Goal: Check status: Check status

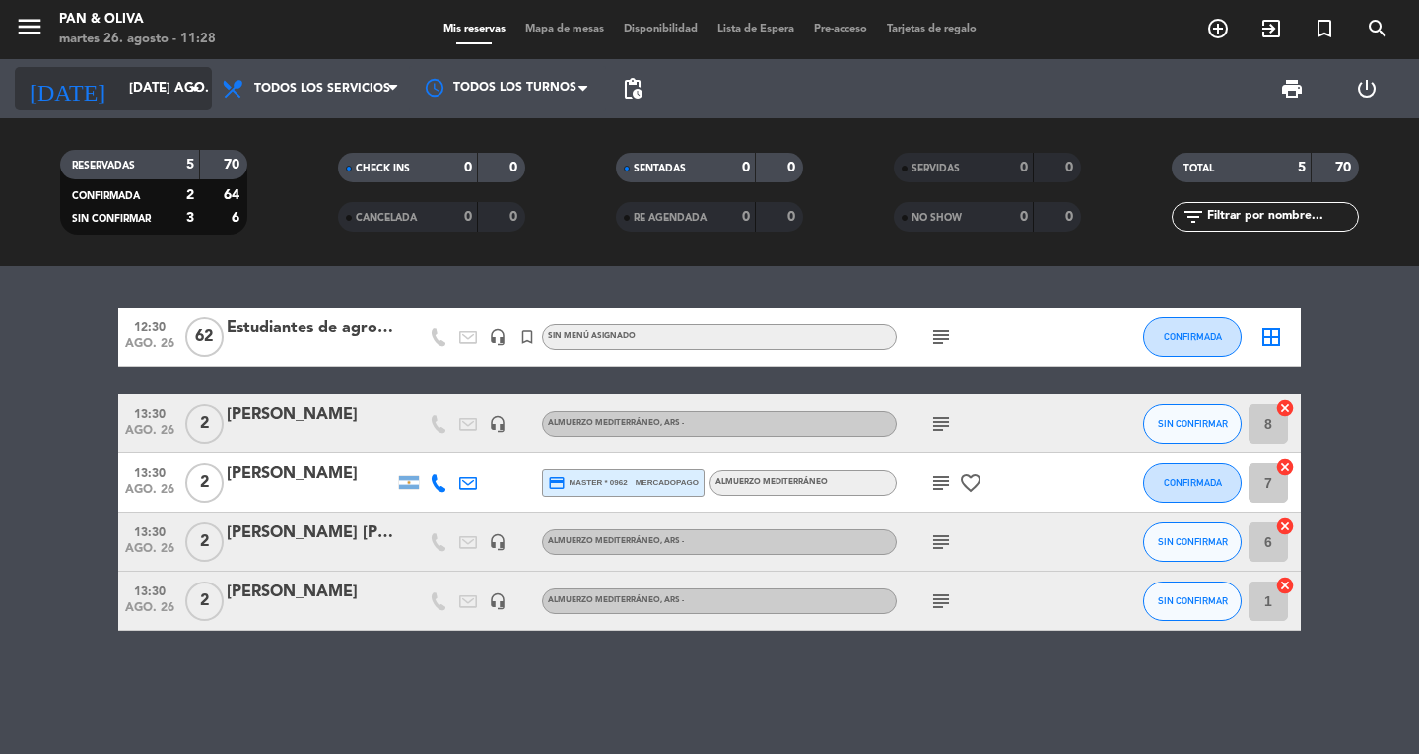
click at [121, 82] on input "[DATE] ago." at bounding box center [205, 88] width 173 height 35
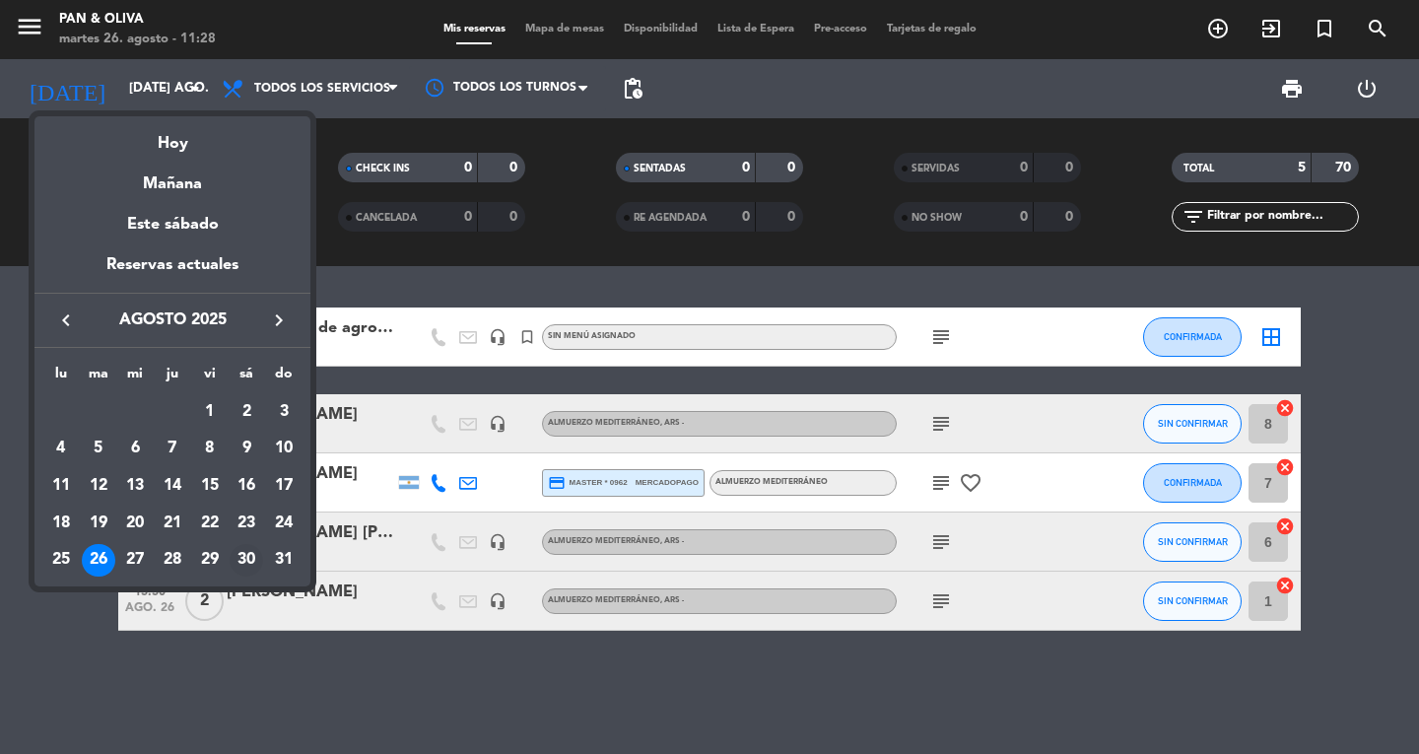
click at [233, 558] on div "30" at bounding box center [246, 560] width 33 height 33
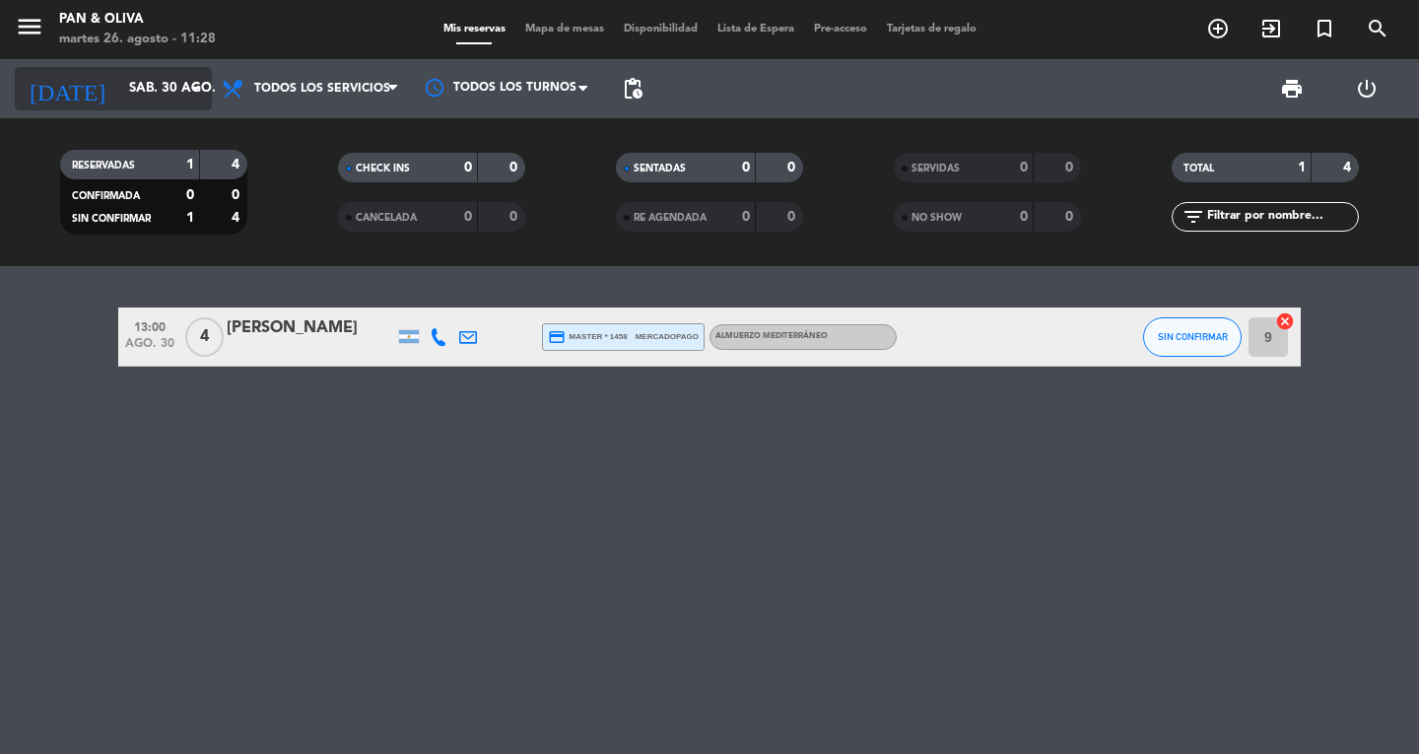
click at [112, 106] on div "[DATE] sáb. 30 ago. arrow_drop_down" at bounding box center [113, 88] width 197 height 43
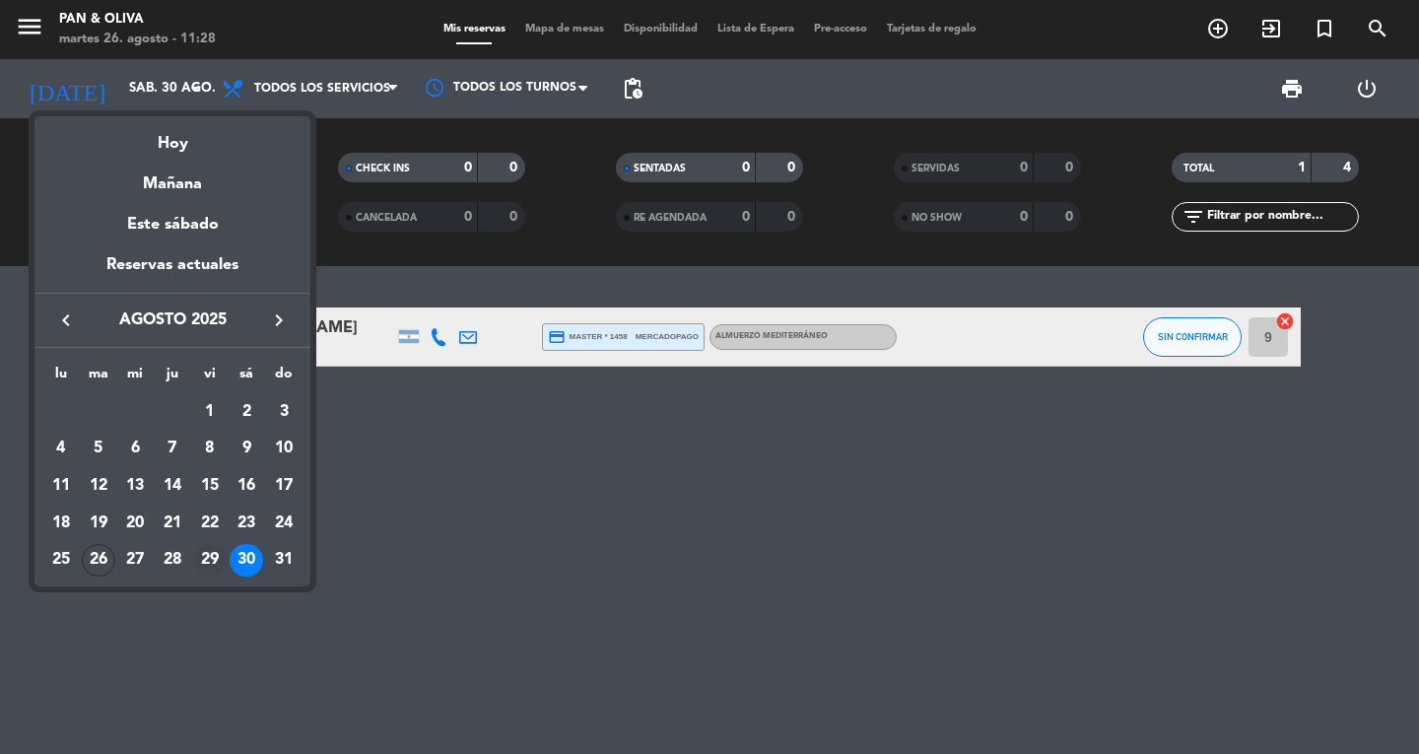
click at [213, 553] on div "29" at bounding box center [209, 560] width 33 height 33
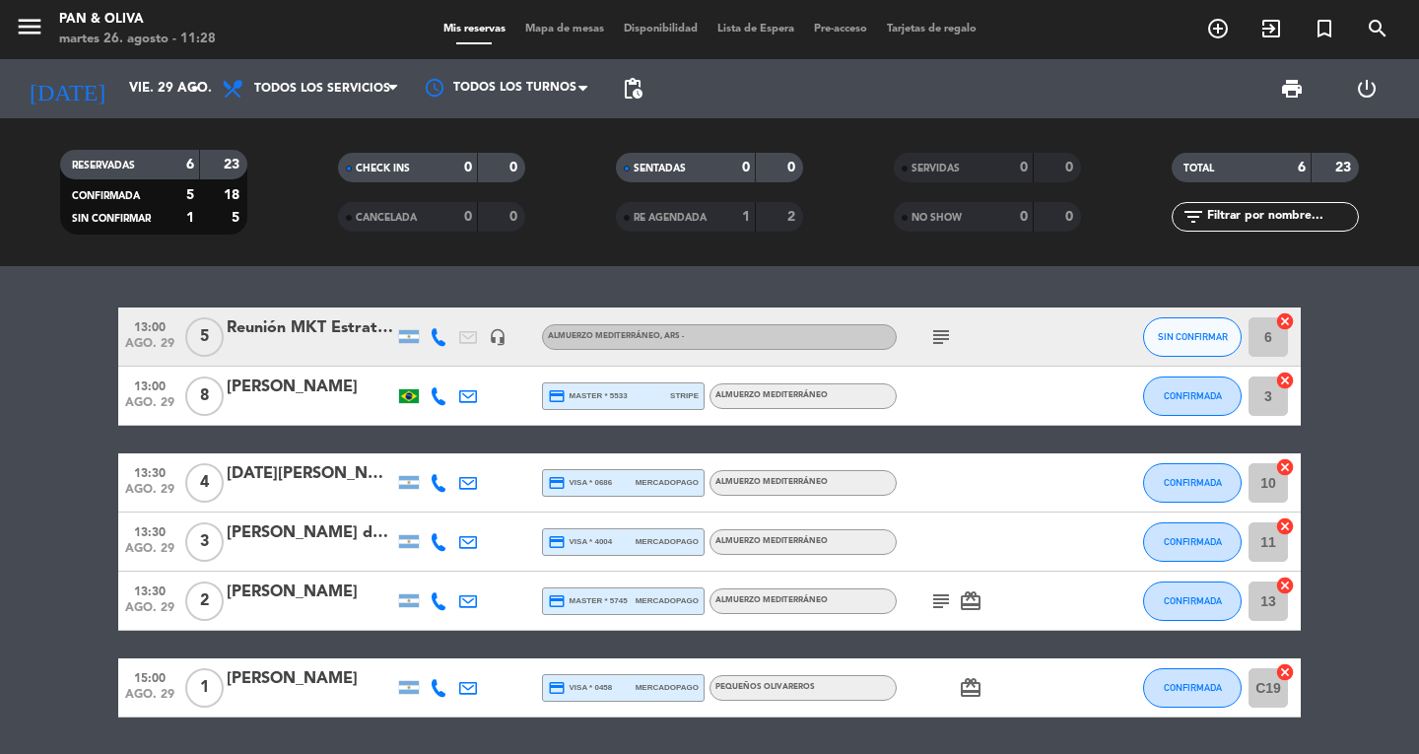
click at [940, 336] on icon "subject" at bounding box center [941, 337] width 24 height 24
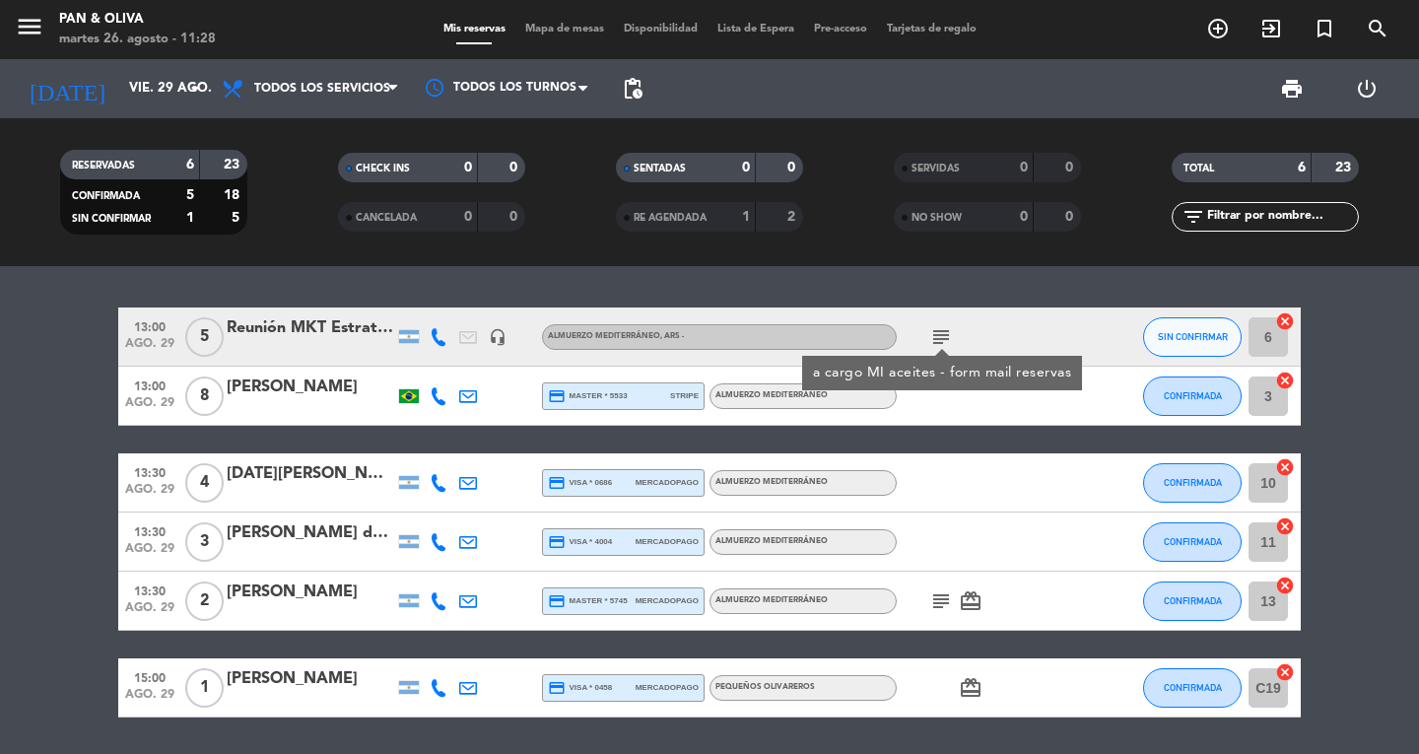
click at [940, 336] on icon "subject" at bounding box center [941, 337] width 24 height 24
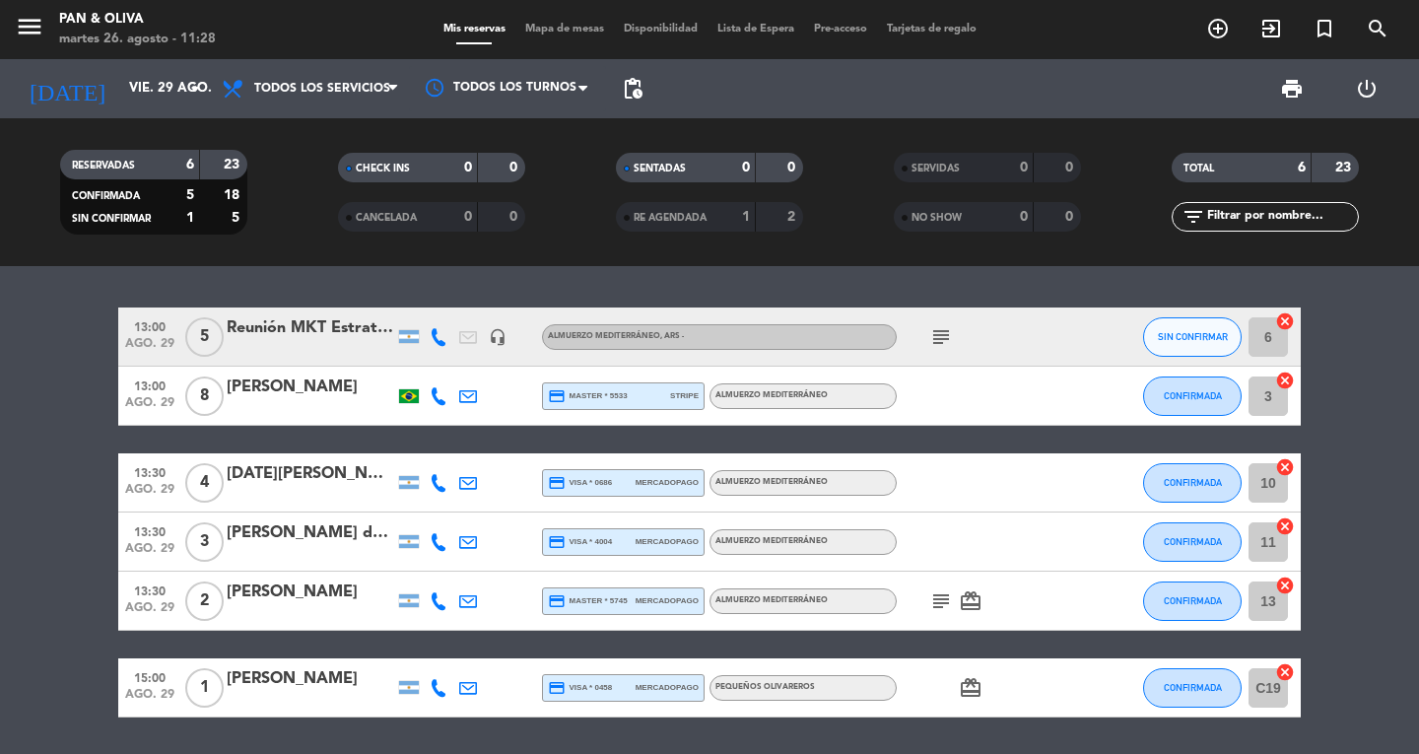
click at [935, 610] on icon "subject" at bounding box center [941, 601] width 24 height 24
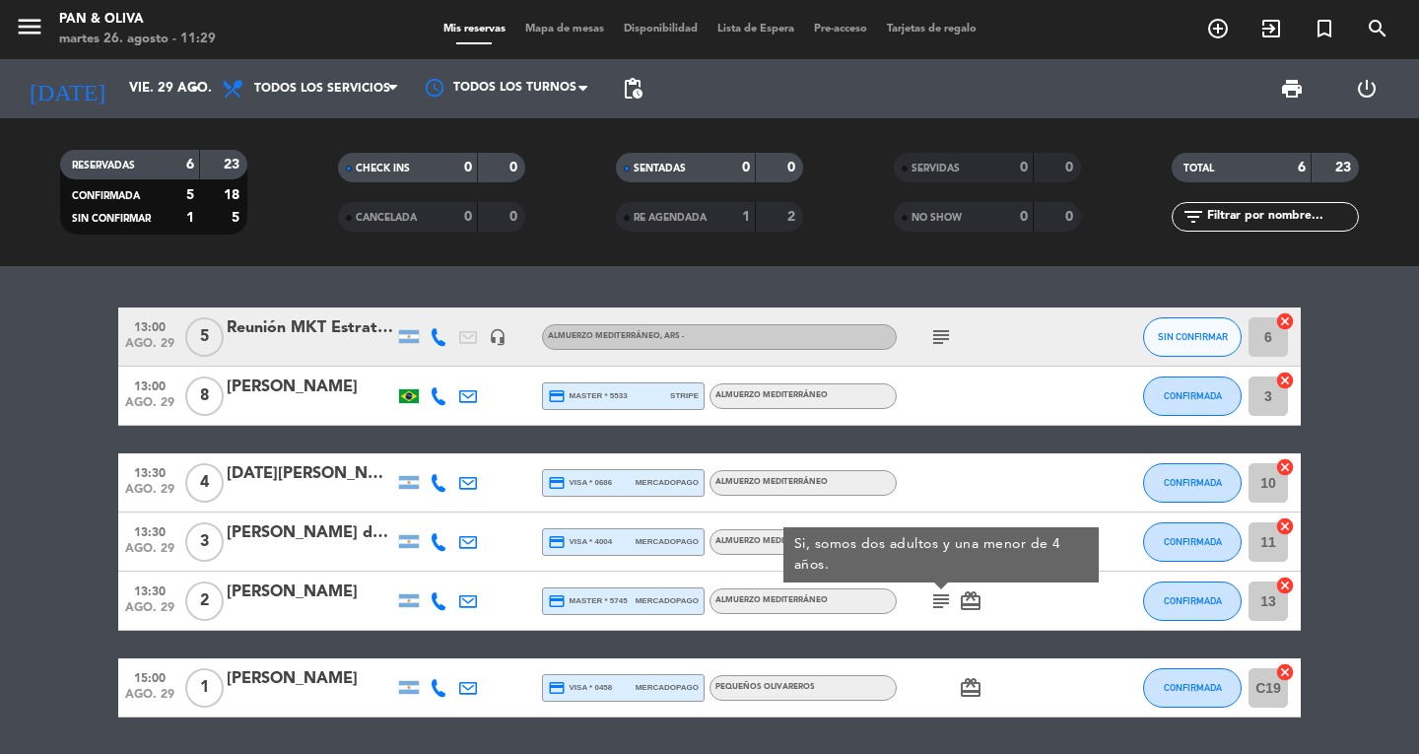
click at [935, 610] on icon "subject" at bounding box center [941, 601] width 24 height 24
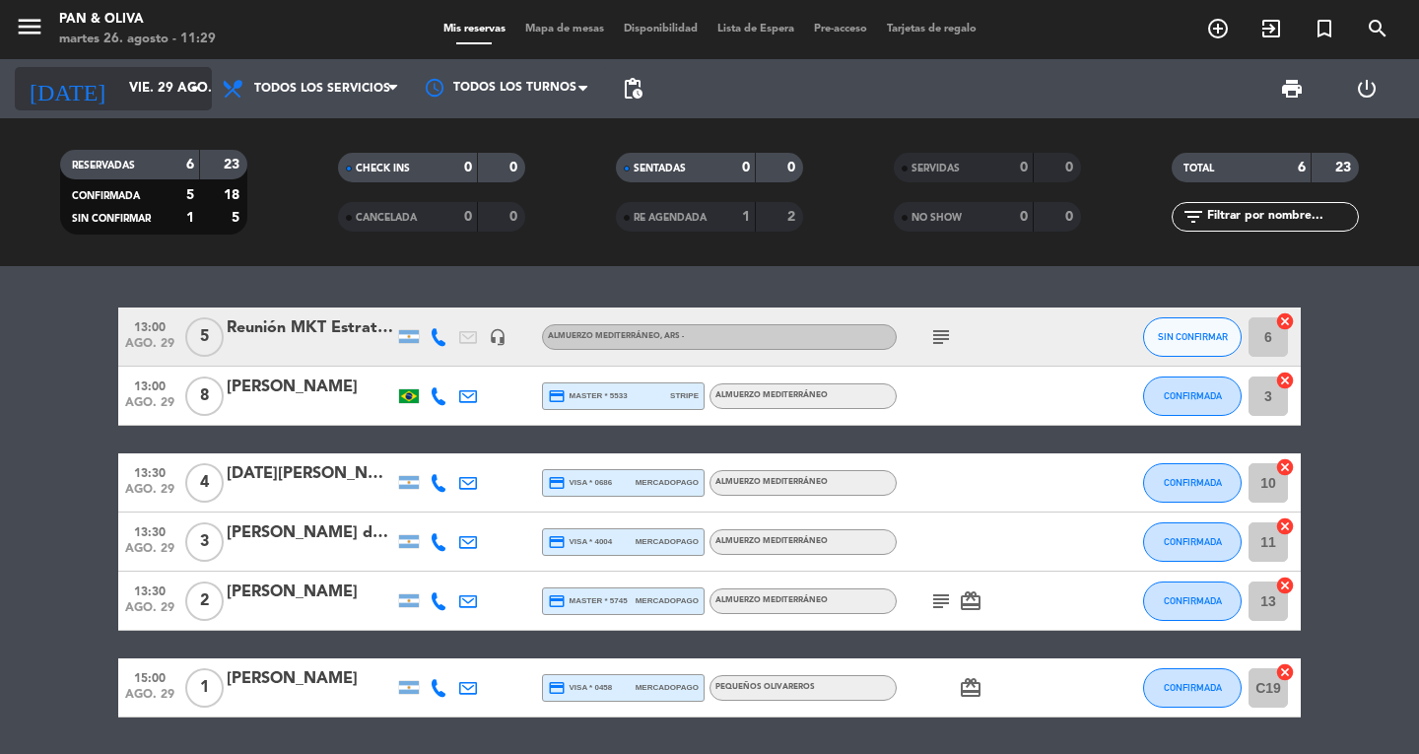
click at [153, 80] on input "vie. 29 ago." at bounding box center [205, 88] width 173 height 35
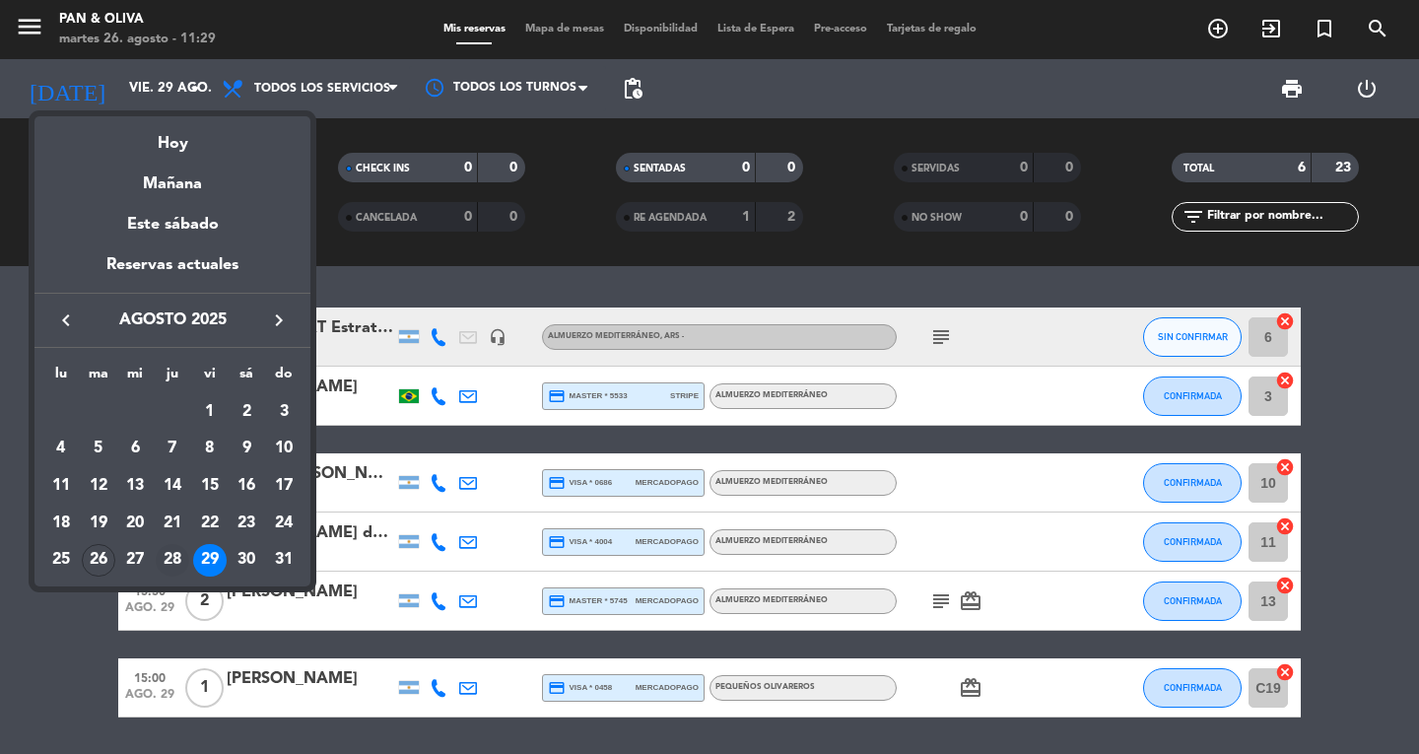
click at [171, 559] on div "28" at bounding box center [172, 560] width 33 height 33
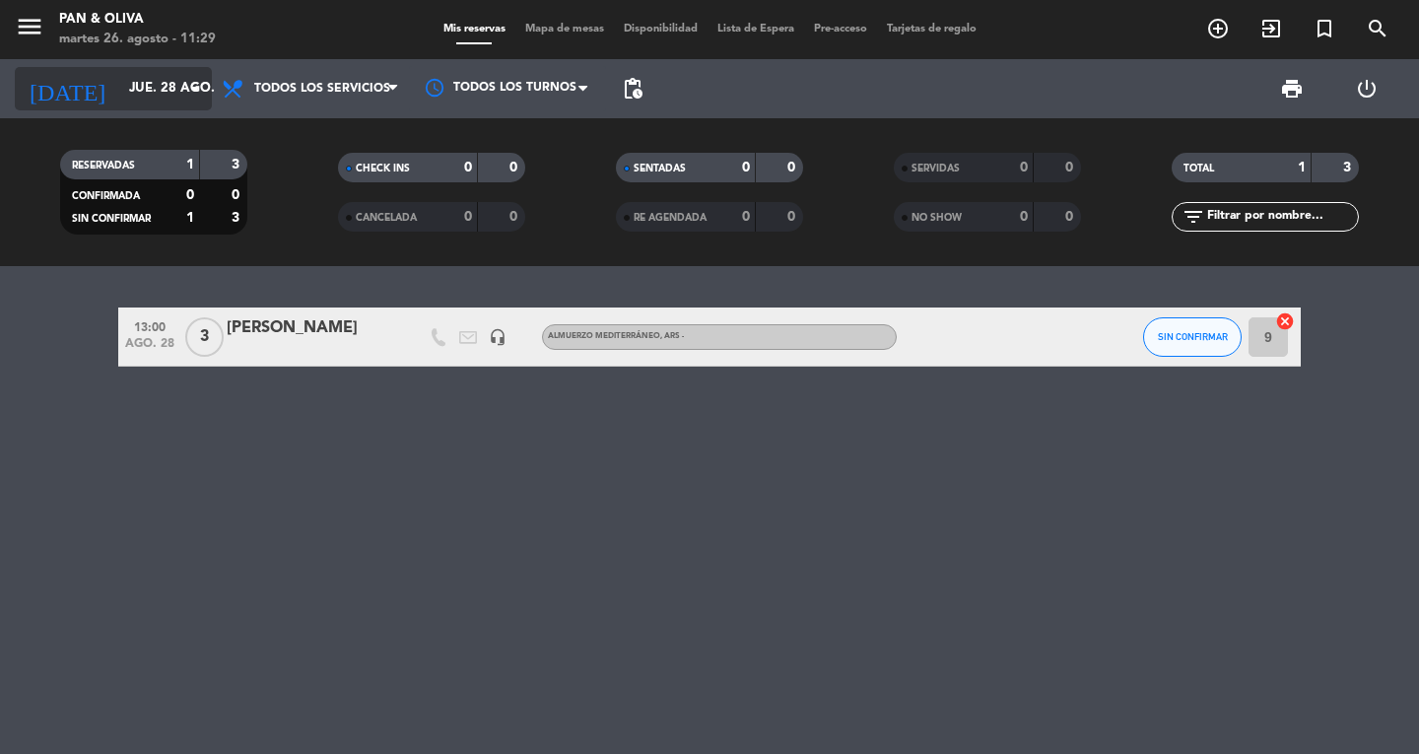
click at [119, 78] on input "jue. 28 ago." at bounding box center [205, 88] width 173 height 35
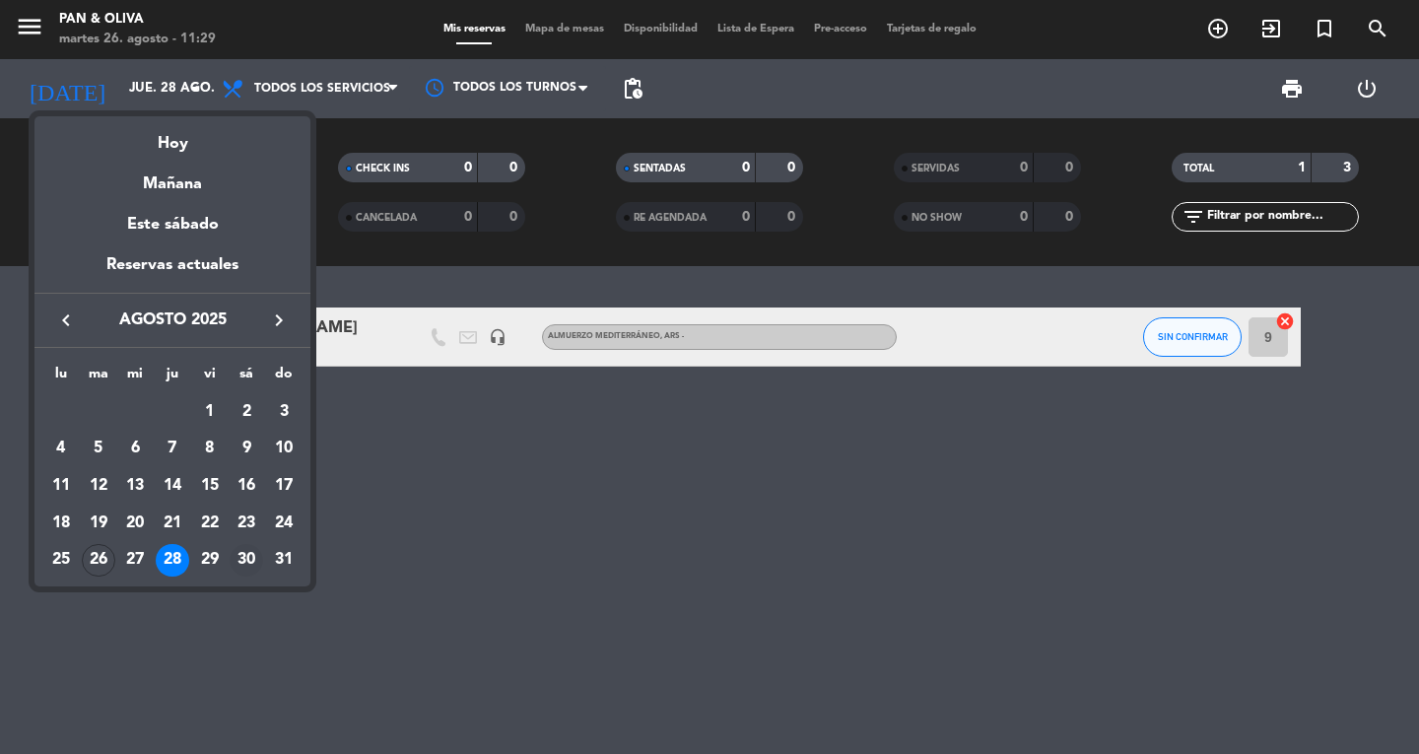
click at [238, 561] on div "30" at bounding box center [246, 560] width 33 height 33
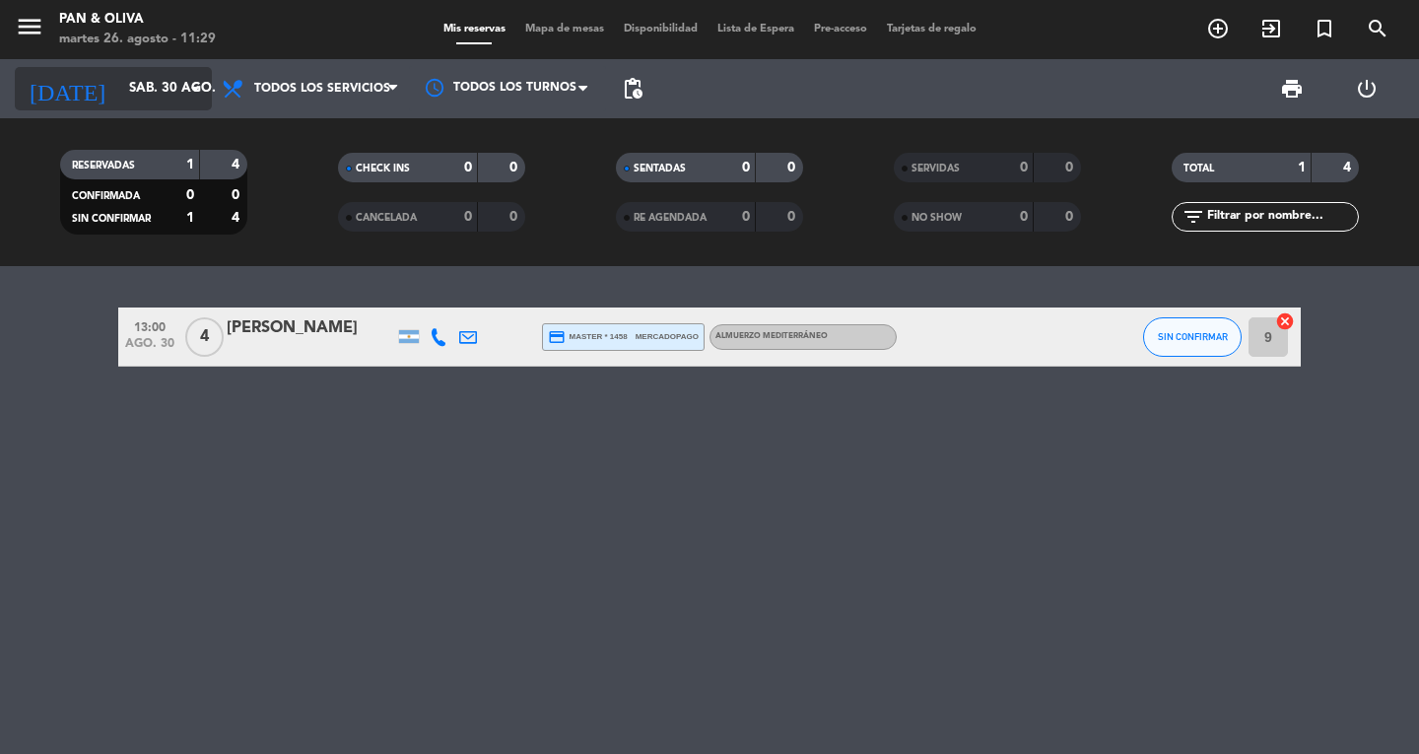
click at [130, 98] on input "sáb. 30 ago." at bounding box center [205, 88] width 173 height 35
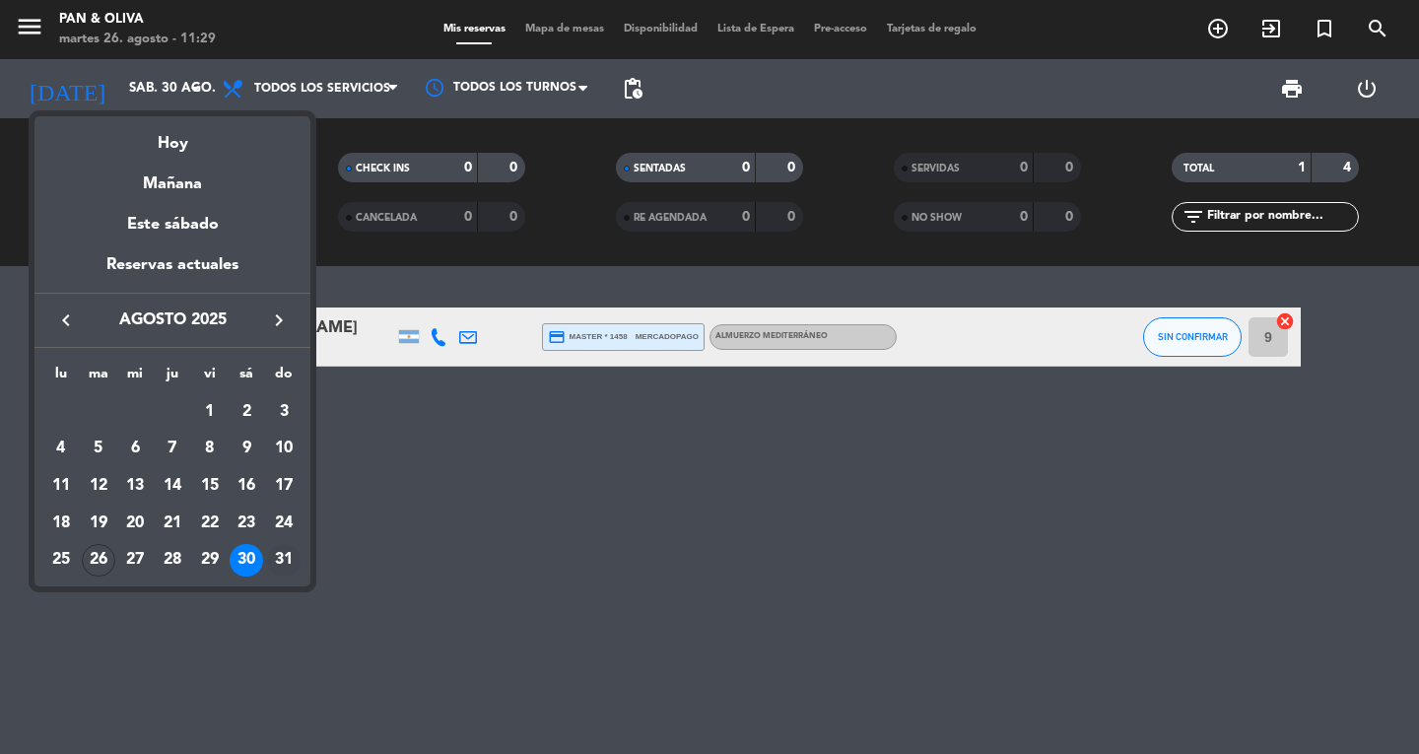
click at [274, 552] on div "31" at bounding box center [283, 560] width 33 height 33
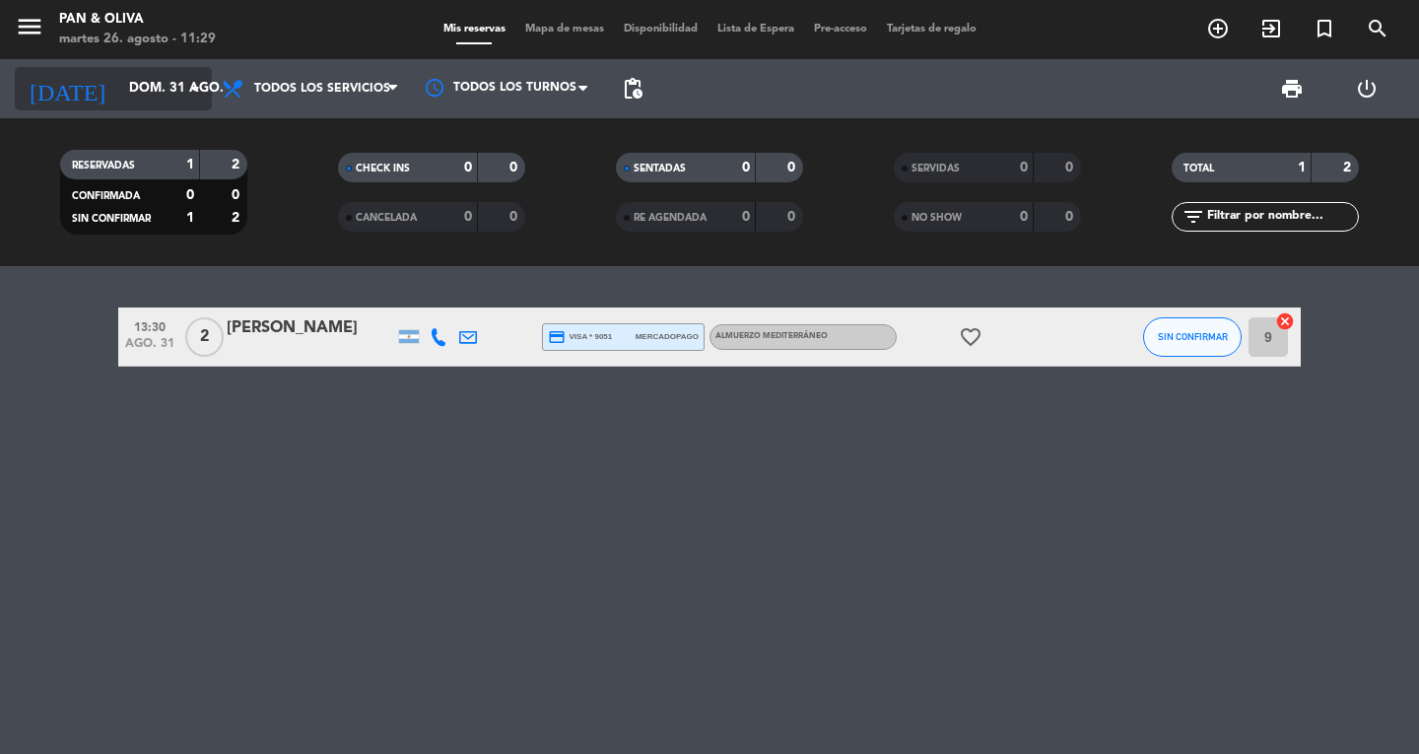
click at [119, 83] on input "dom. 31 ago." at bounding box center [205, 88] width 173 height 35
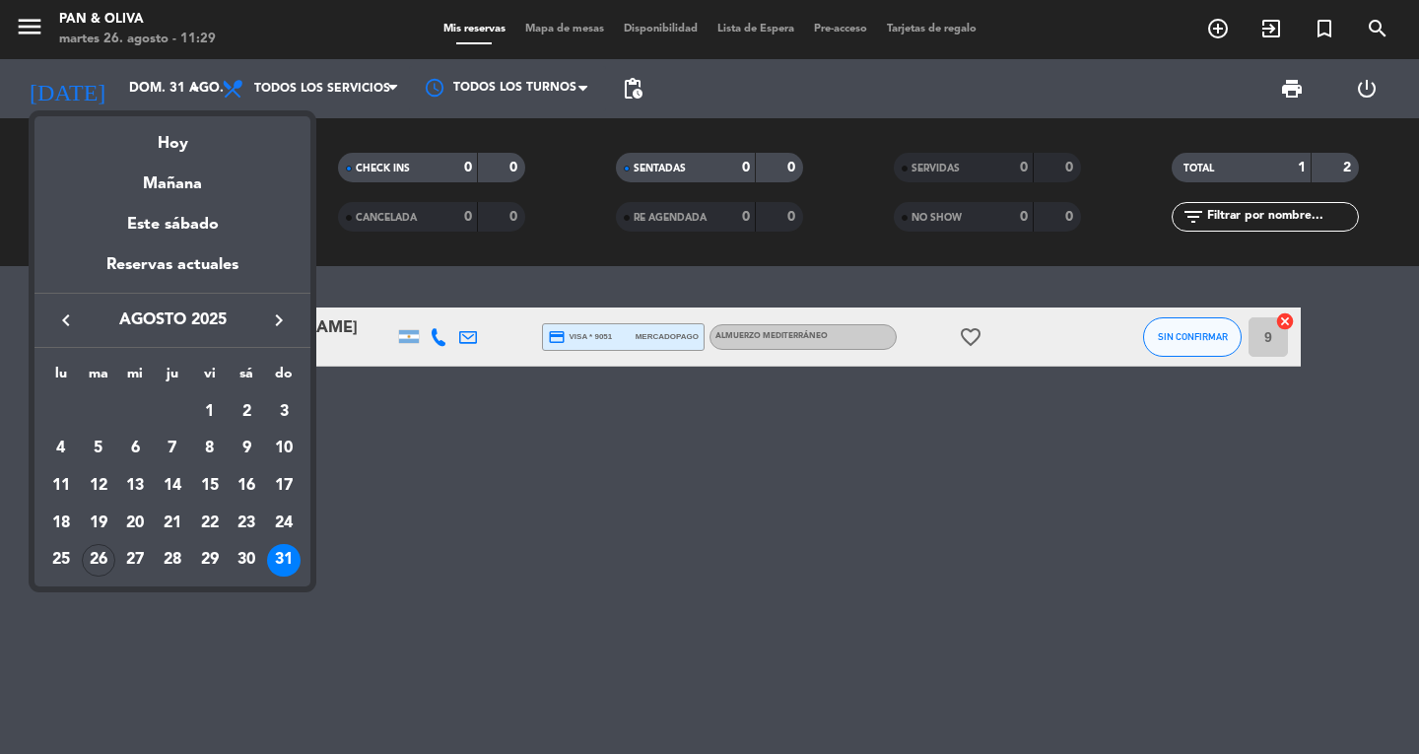
click at [275, 310] on icon "keyboard_arrow_right" at bounding box center [279, 320] width 24 height 24
click at [53, 446] on div "1" at bounding box center [60, 448] width 33 height 33
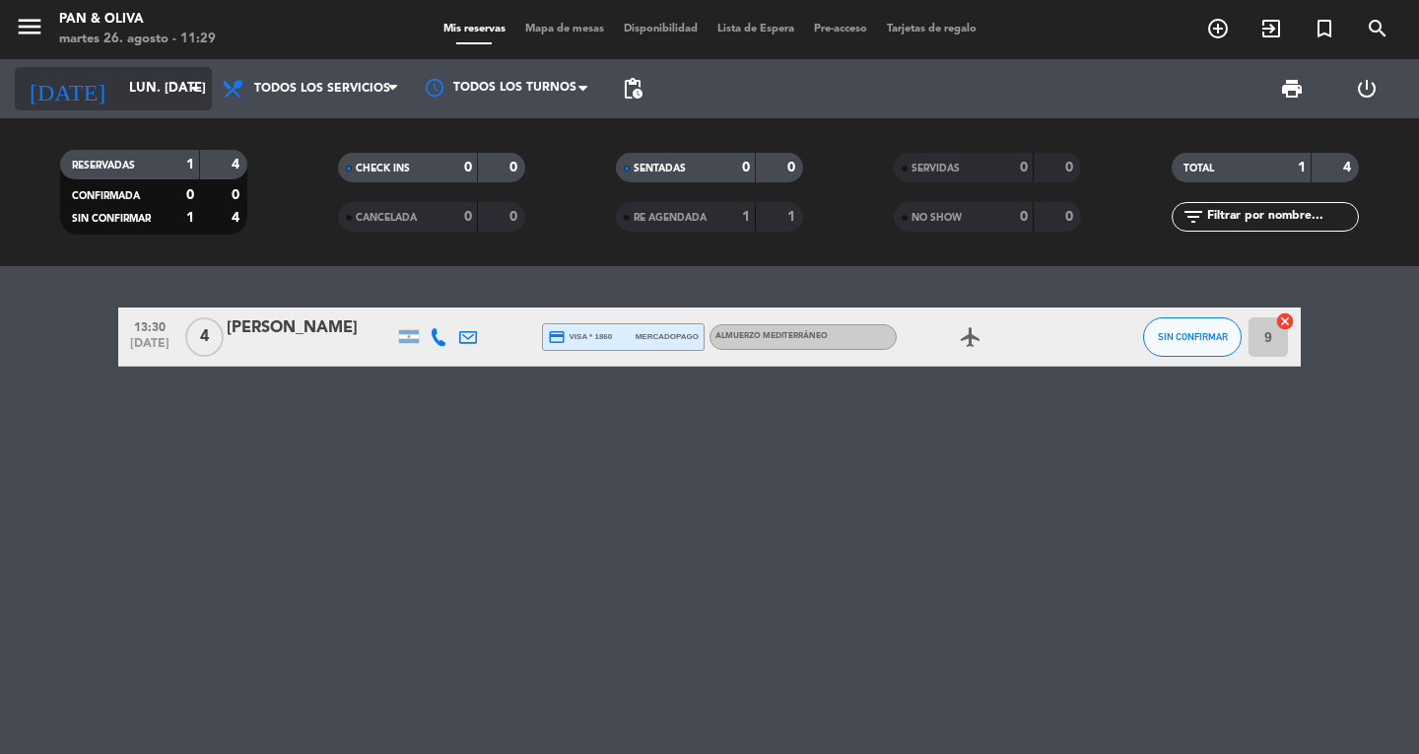
click at [119, 106] on div "[DATE] lun. [DATE] arrow_drop_down" at bounding box center [113, 88] width 197 height 43
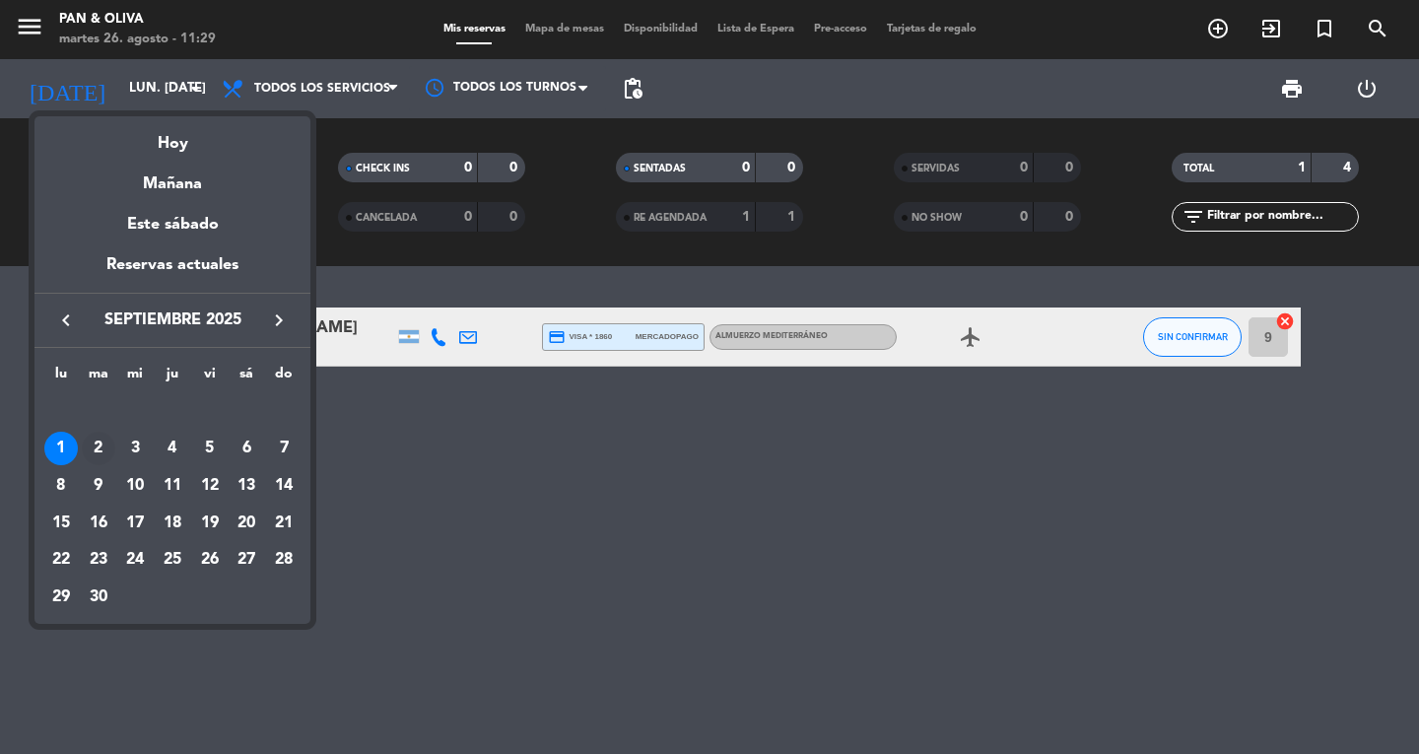
click at [97, 447] on div "2" at bounding box center [98, 448] width 33 height 33
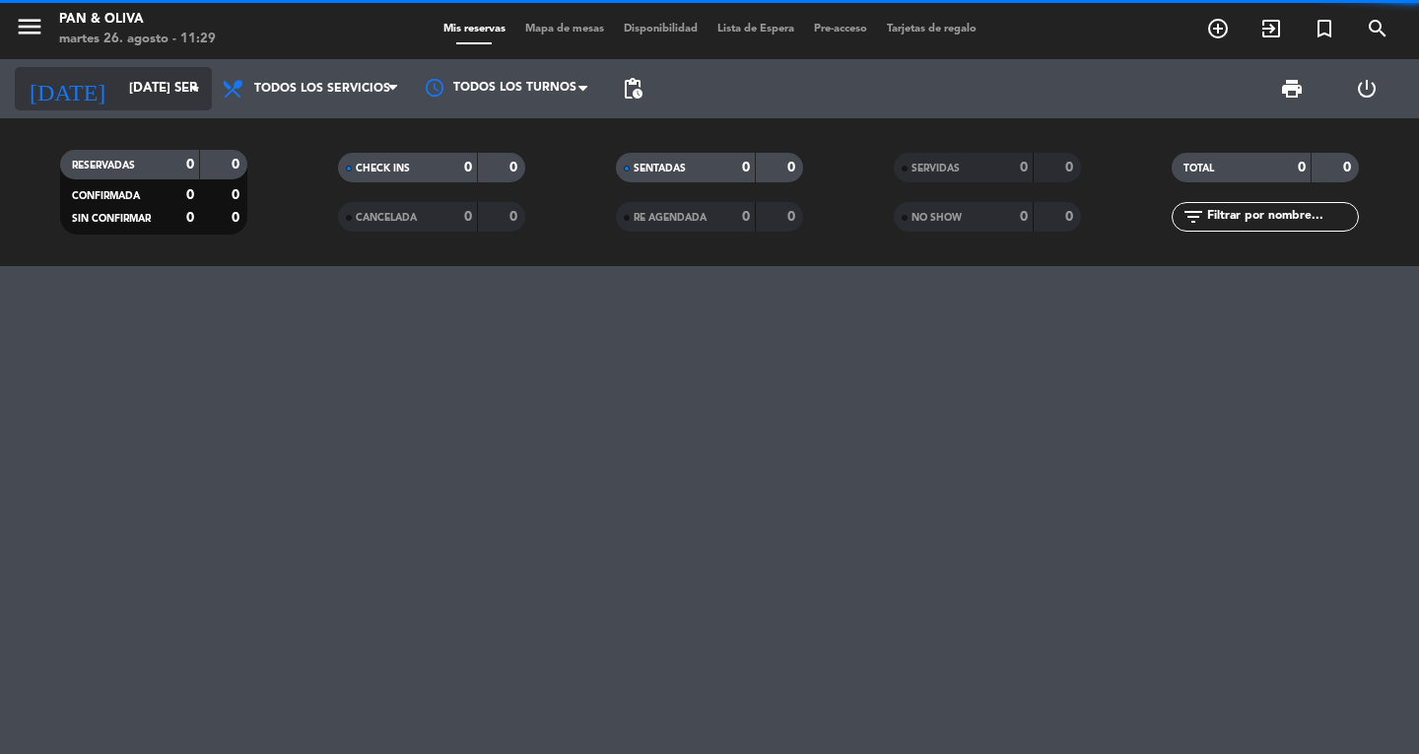
click at [121, 102] on input "[DATE] sep." at bounding box center [205, 88] width 173 height 35
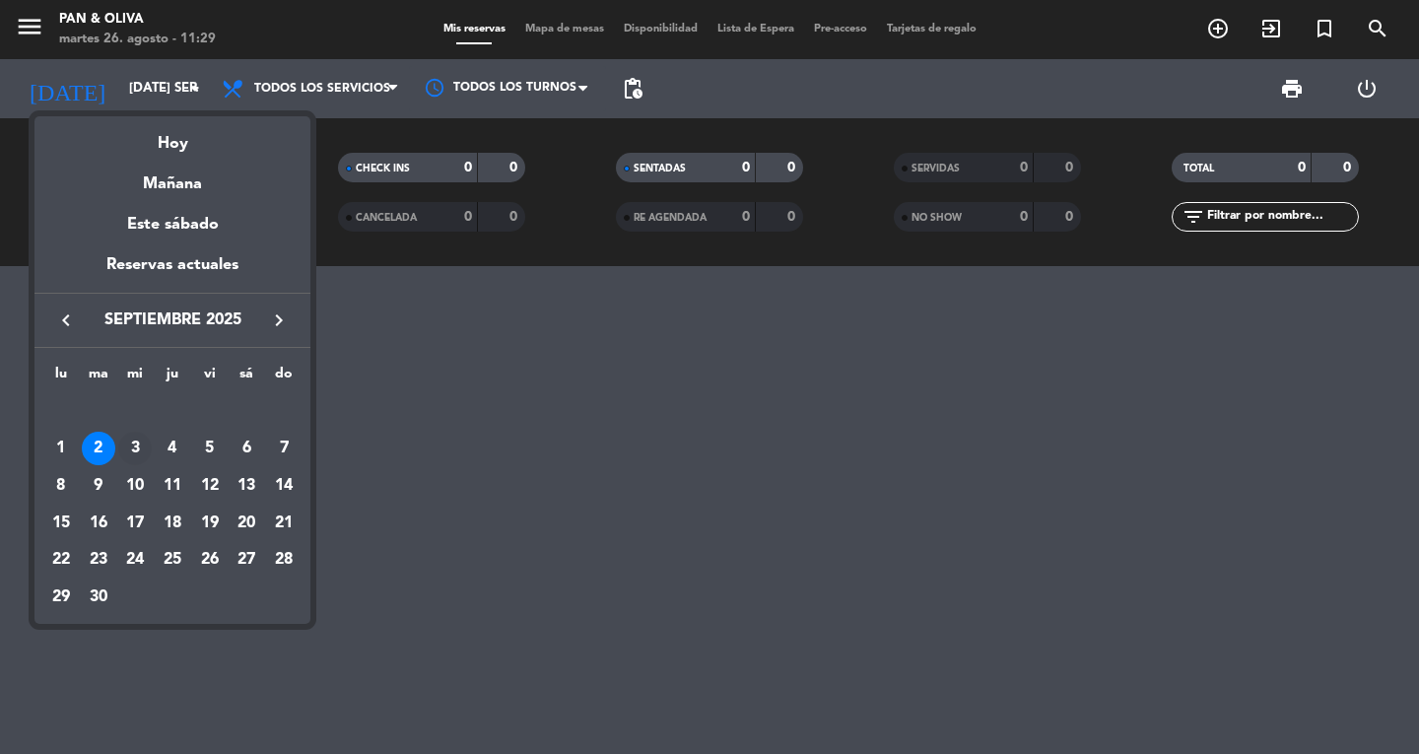
click at [142, 442] on div "3" at bounding box center [134, 448] width 33 height 33
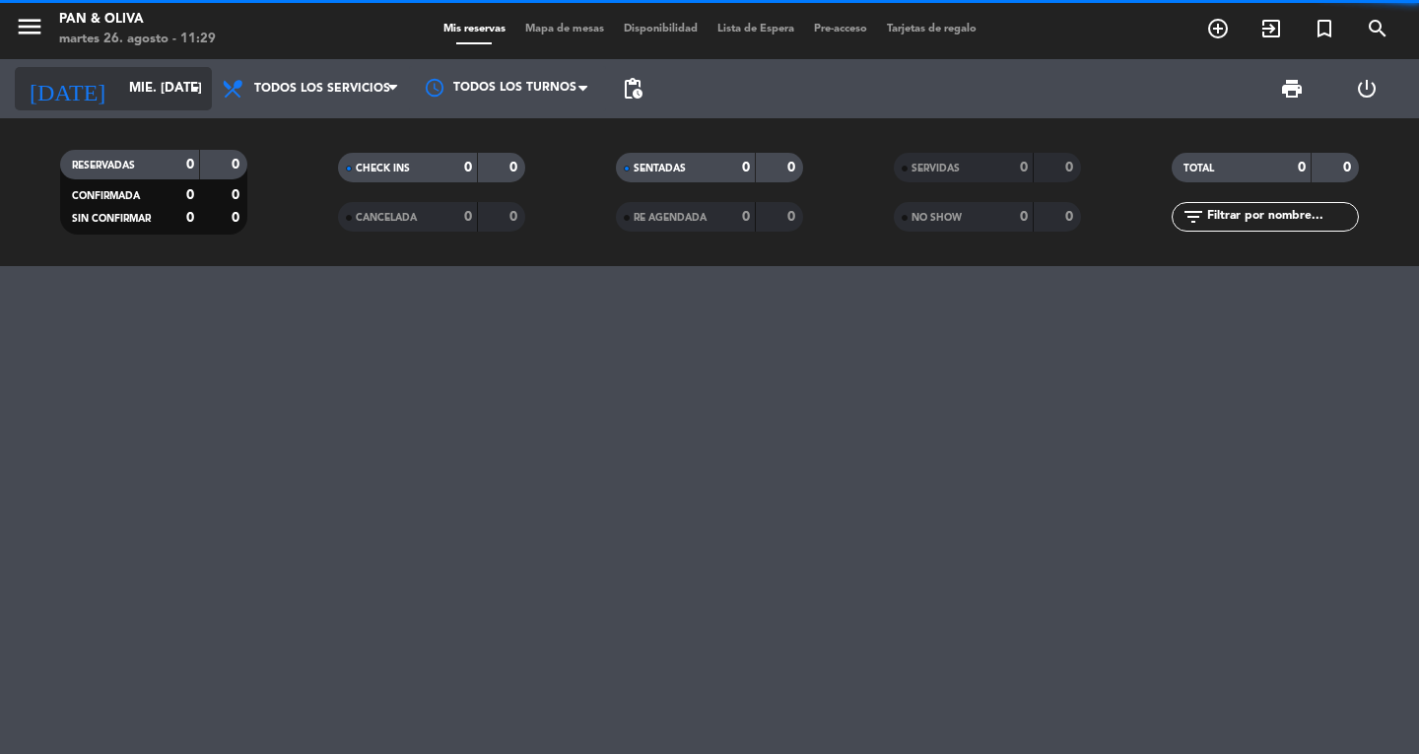
click at [120, 89] on input "mié. [DATE]" at bounding box center [205, 88] width 173 height 35
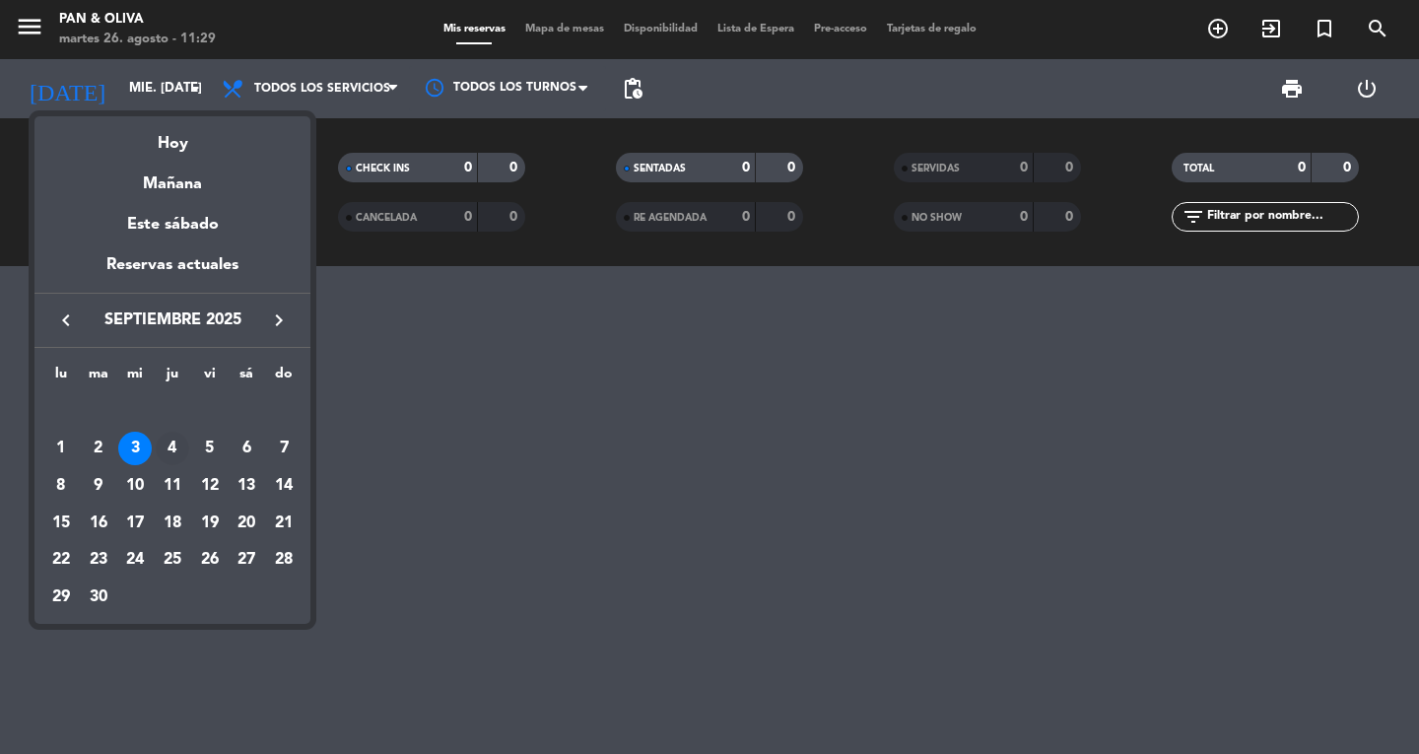
click at [179, 457] on div "4" at bounding box center [172, 448] width 33 height 33
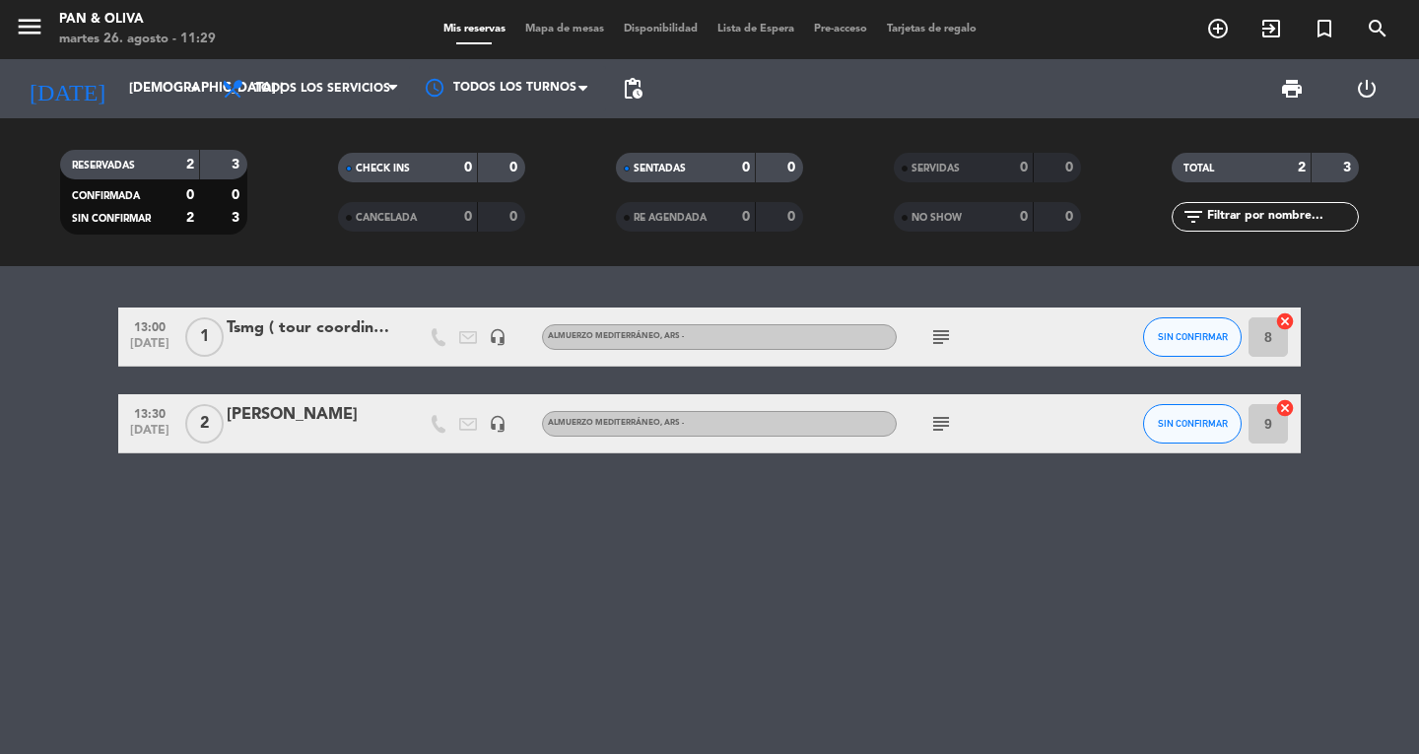
click at [934, 428] on icon "subject" at bounding box center [941, 424] width 24 height 24
click at [943, 335] on icon "subject" at bounding box center [941, 337] width 24 height 24
click at [942, 335] on icon "subject" at bounding box center [941, 337] width 24 height 24
click at [119, 85] on input "[DEMOGRAPHIC_DATA] [DATE]" at bounding box center [205, 88] width 173 height 35
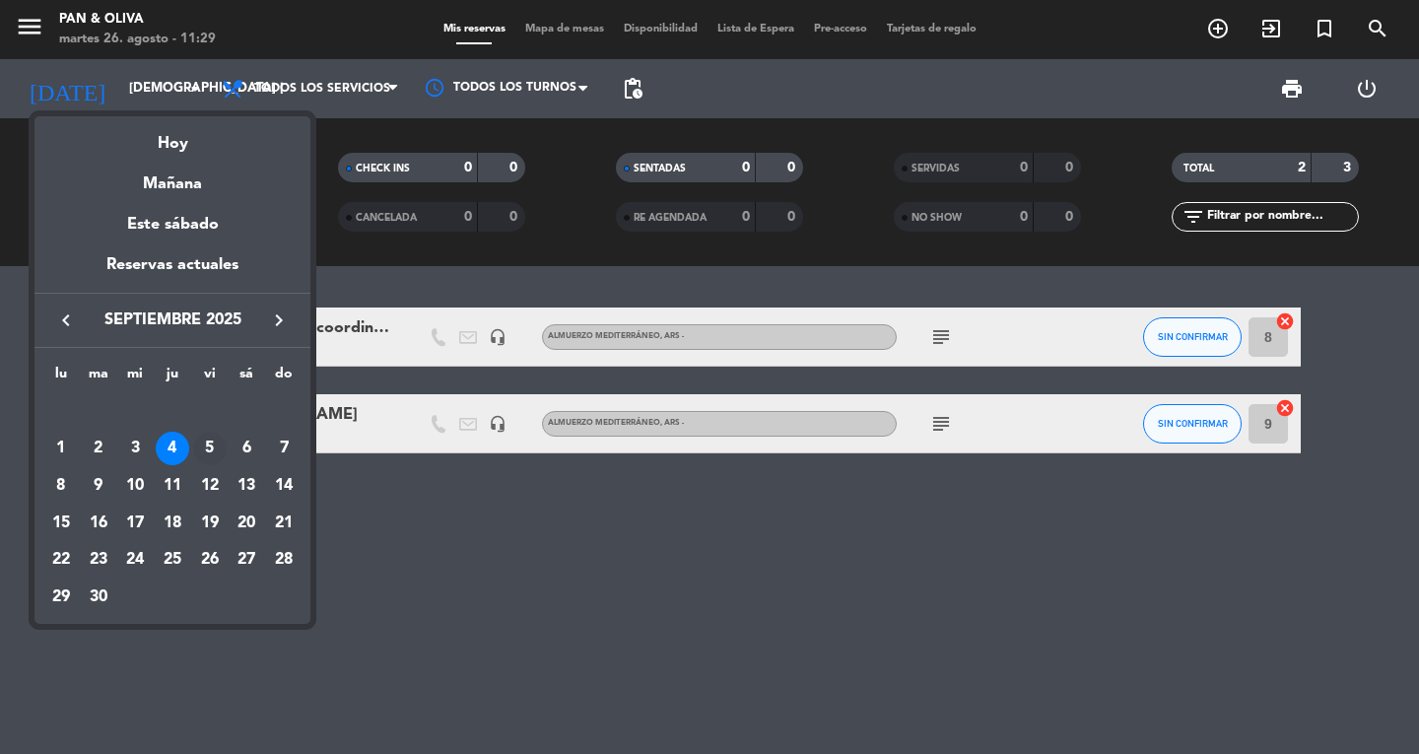
click at [201, 443] on div "5" at bounding box center [209, 448] width 33 height 33
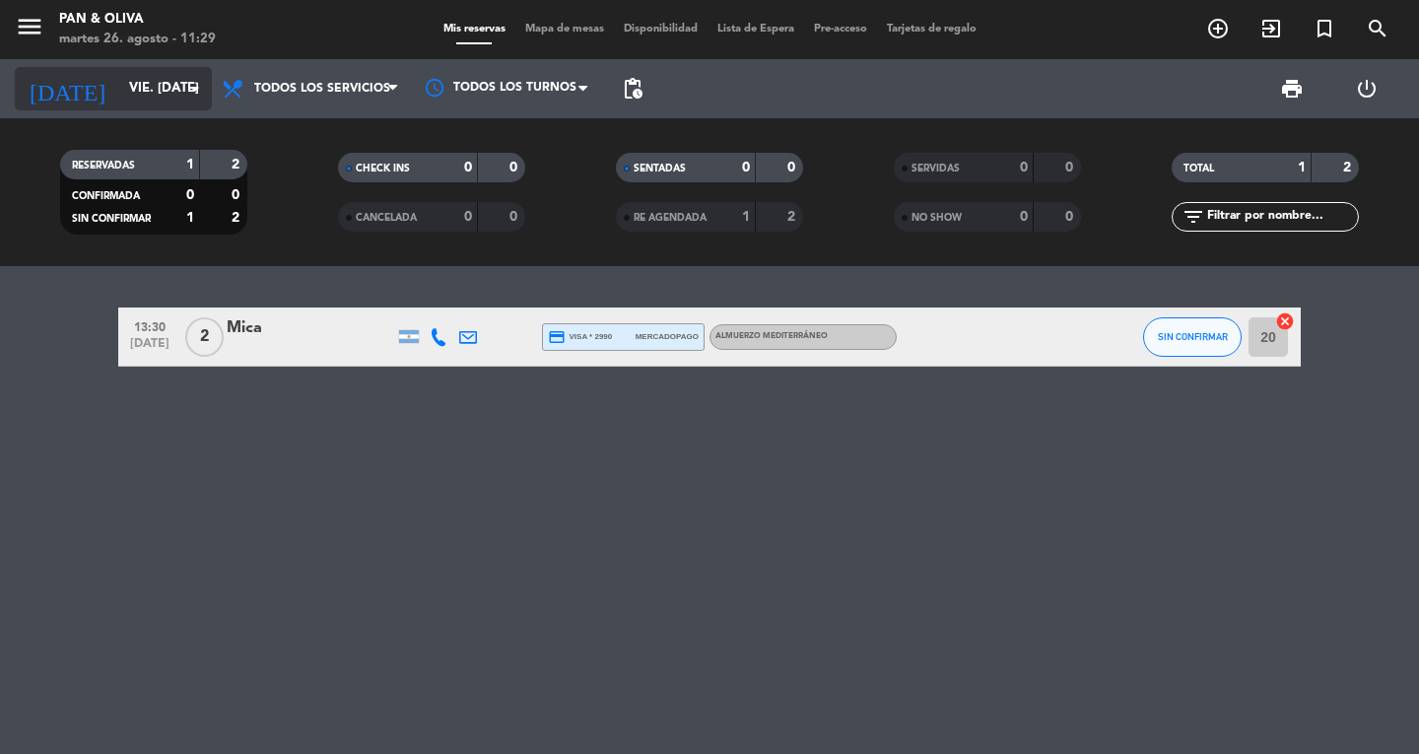
click at [119, 86] on input "vie. [DATE]" at bounding box center [205, 88] width 173 height 35
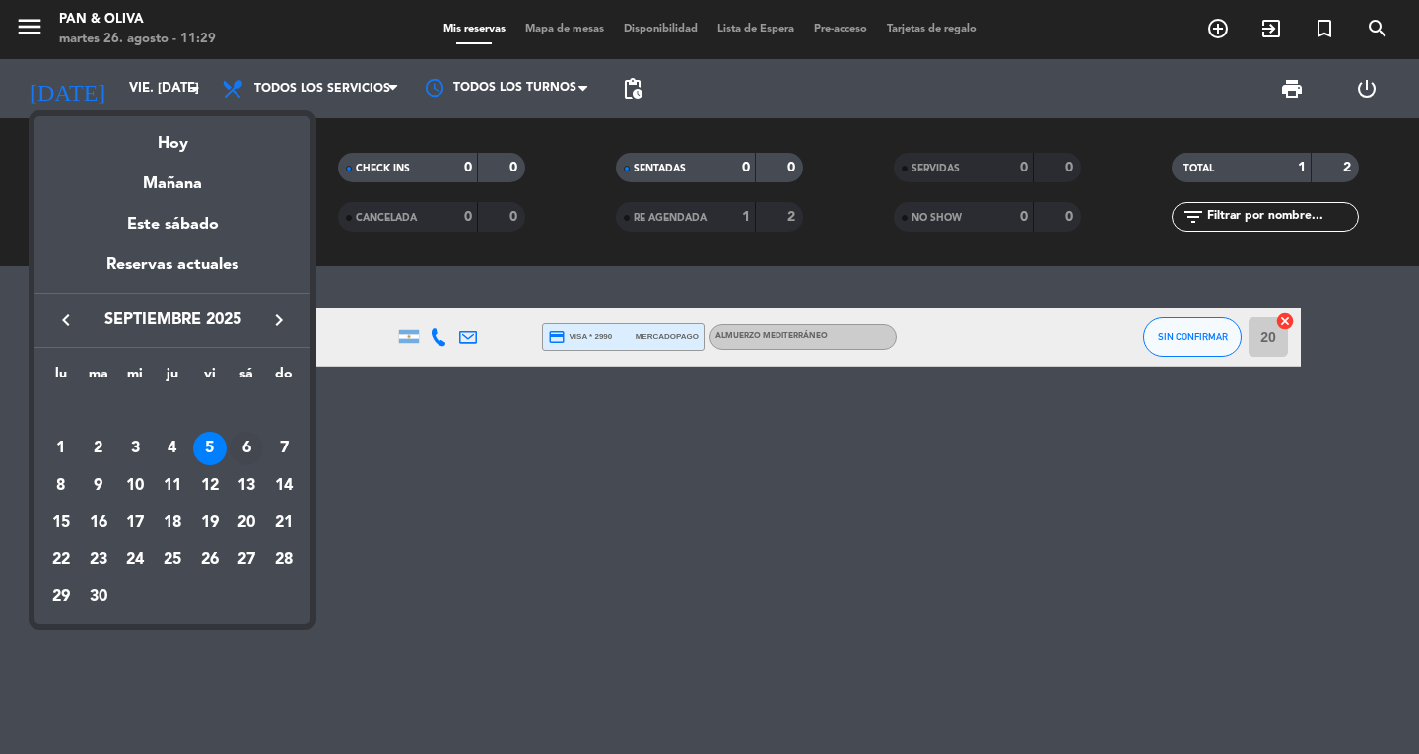
click at [240, 444] on div "6" at bounding box center [246, 448] width 33 height 33
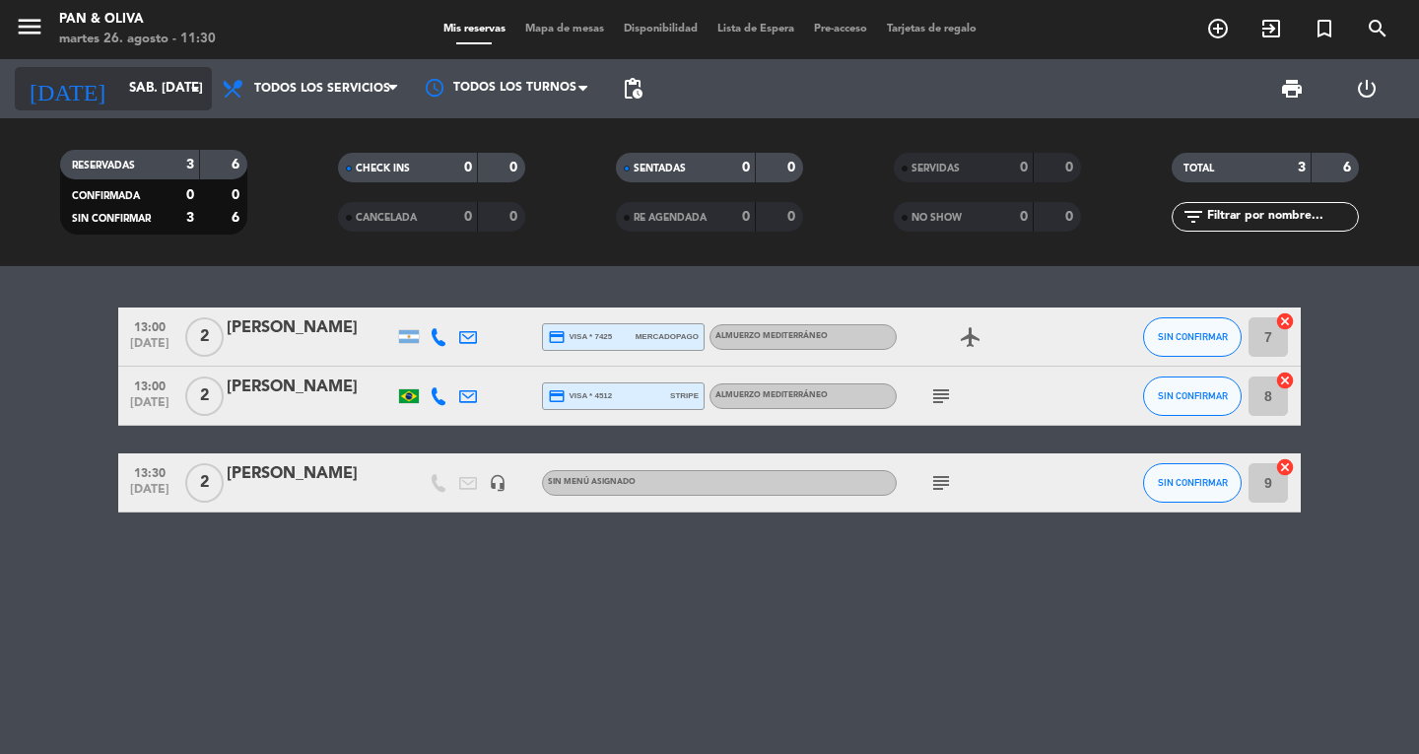
click at [119, 93] on input "sáb. [DATE]" at bounding box center [205, 88] width 173 height 35
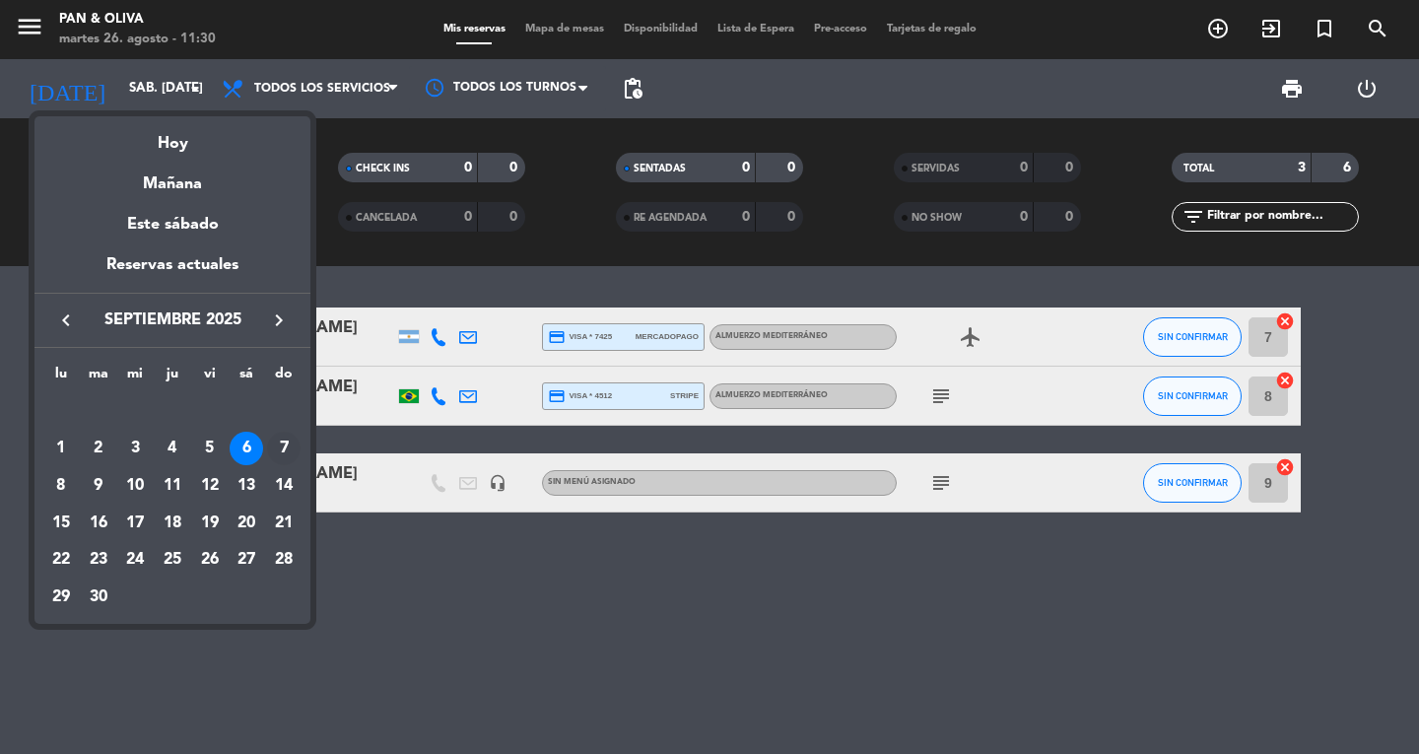
click at [277, 454] on div "7" at bounding box center [283, 448] width 33 height 33
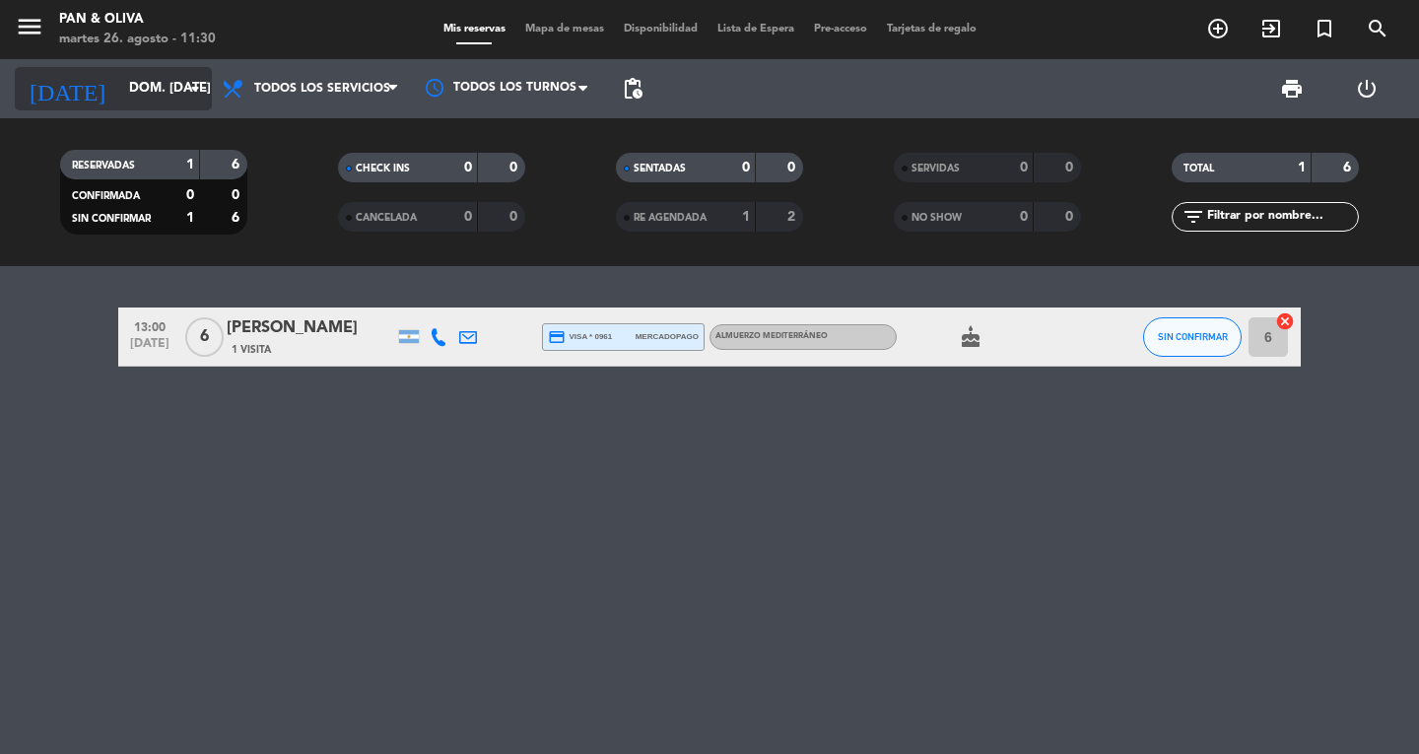
click at [119, 102] on input "dom. [DATE]" at bounding box center [205, 88] width 173 height 35
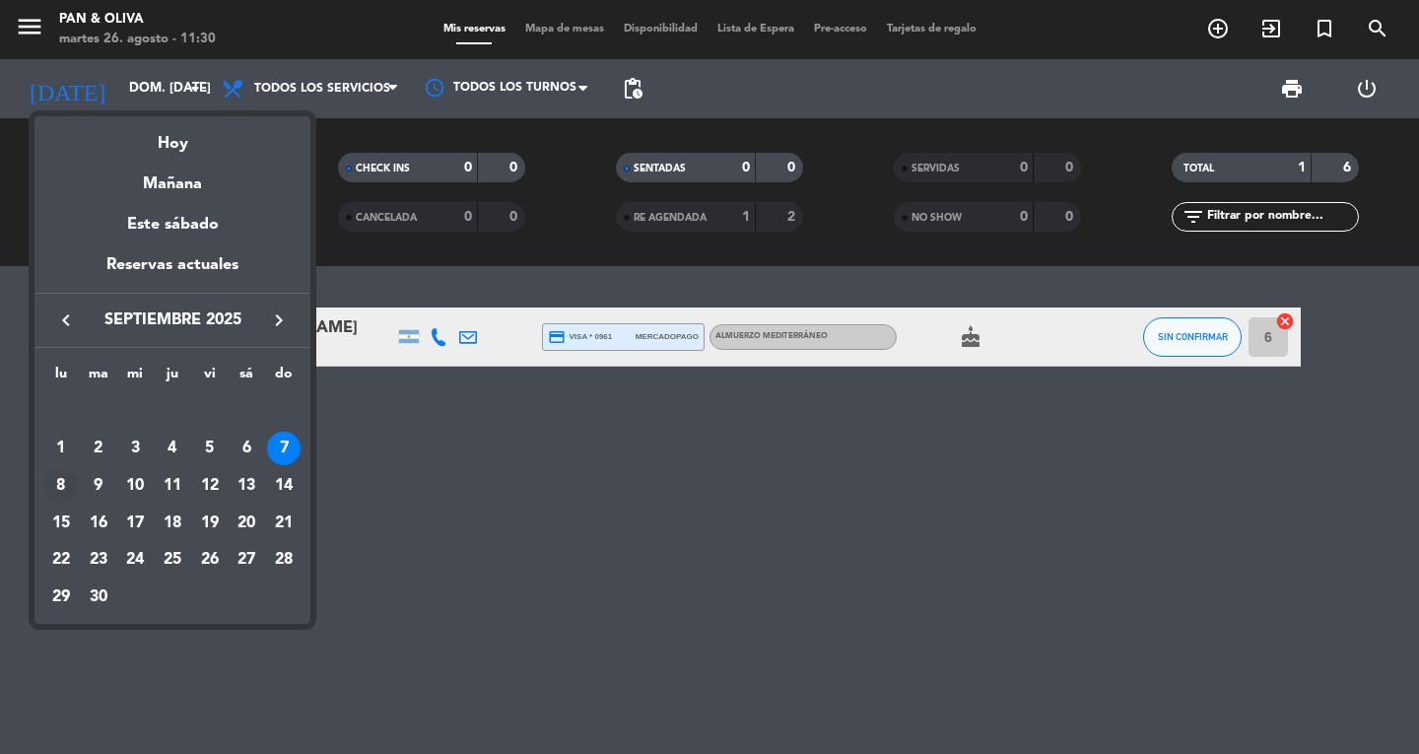
click at [59, 481] on div "8" at bounding box center [60, 485] width 33 height 33
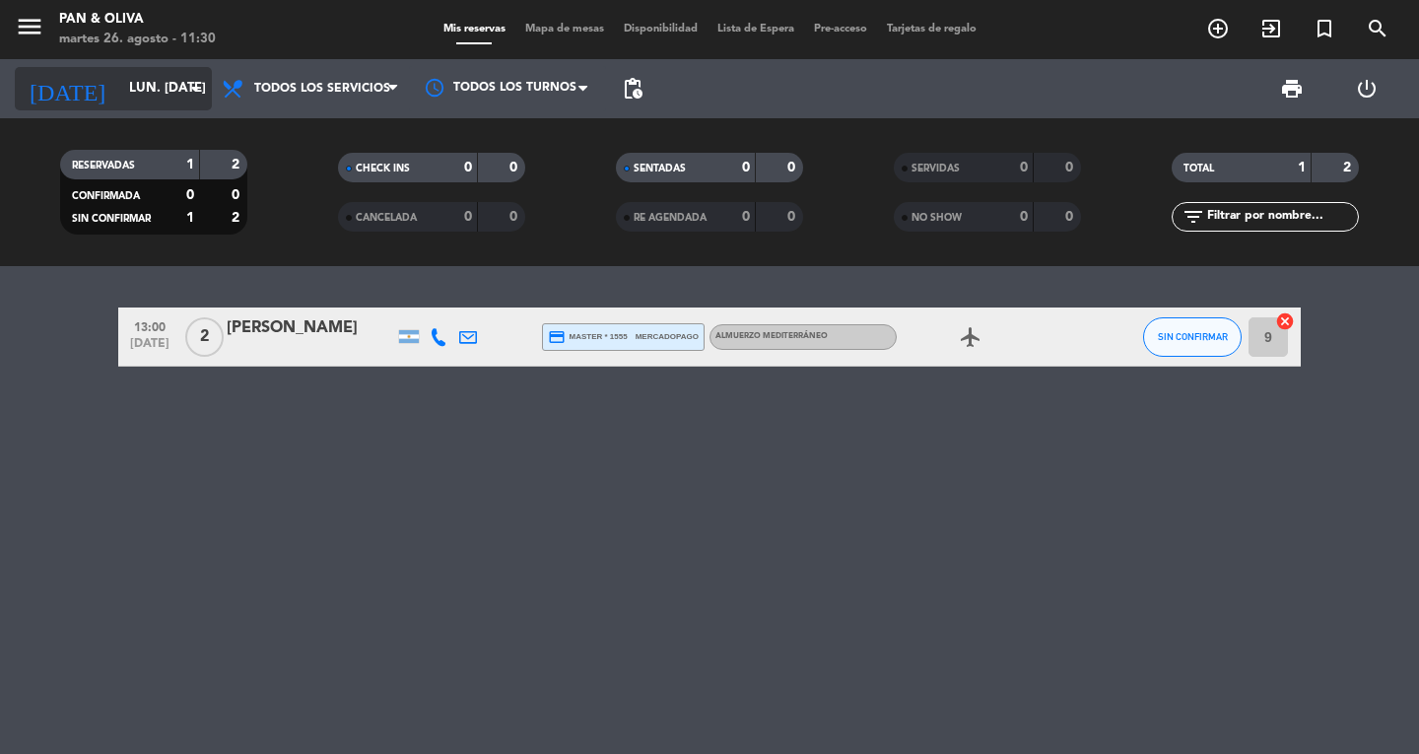
click at [141, 108] on div "[DATE] lun. [DATE] arrow_drop_down" at bounding box center [113, 88] width 197 height 43
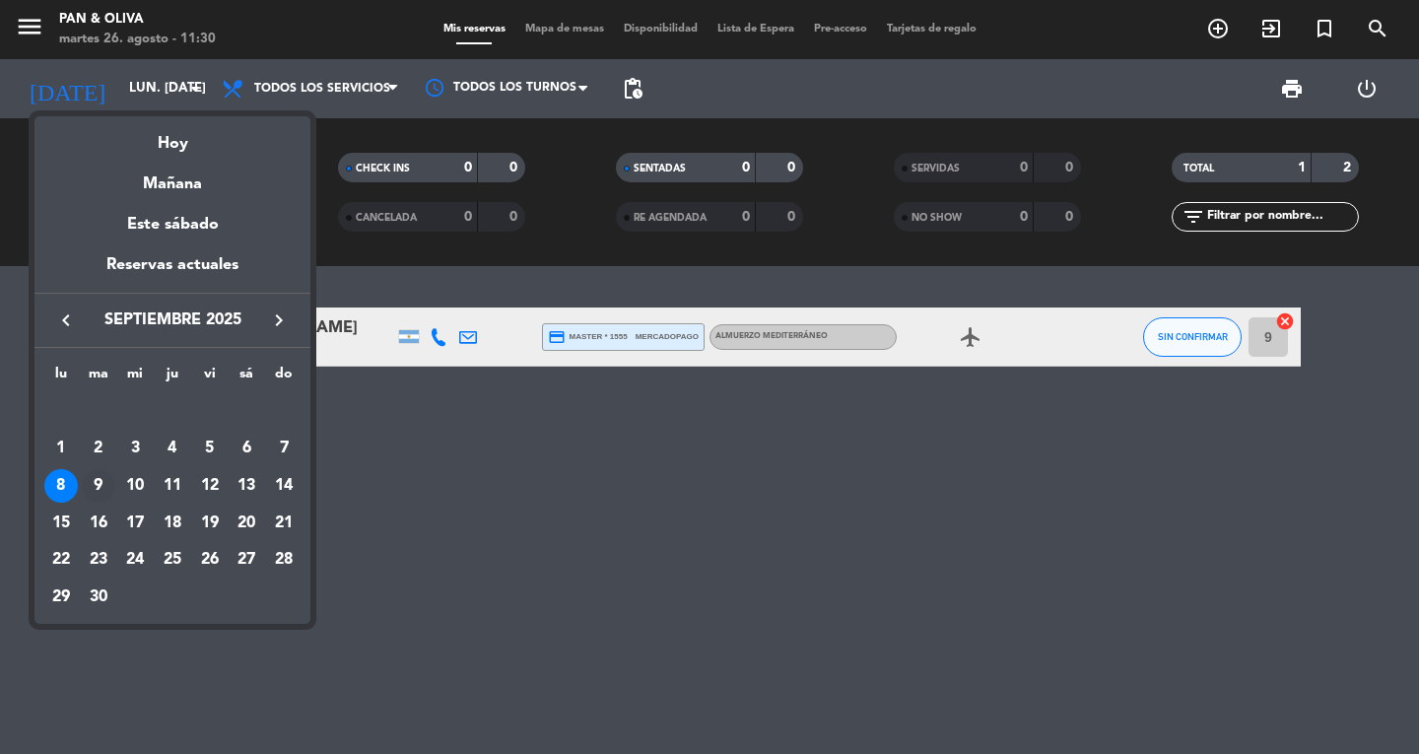
click at [106, 480] on div "9" at bounding box center [98, 485] width 33 height 33
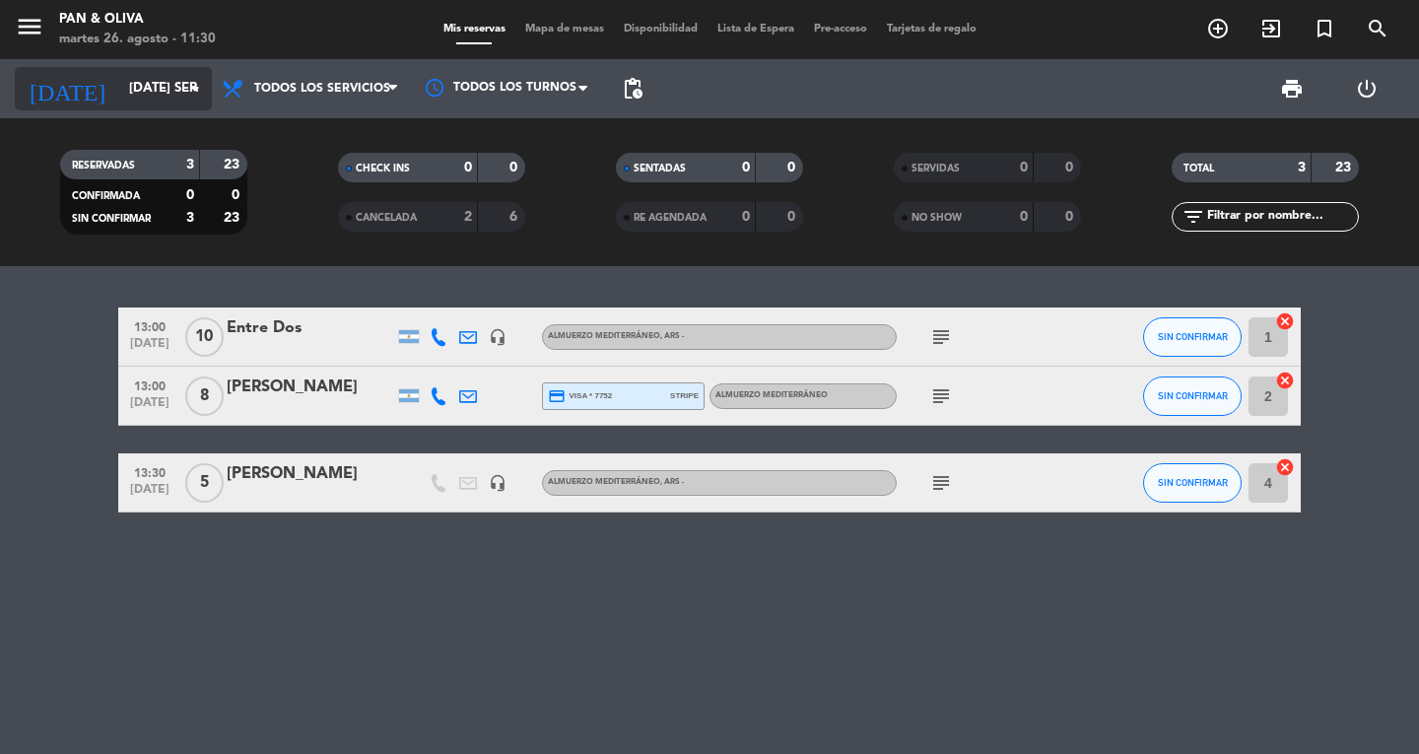
click at [119, 92] on input "[DATE] sep." at bounding box center [205, 88] width 173 height 35
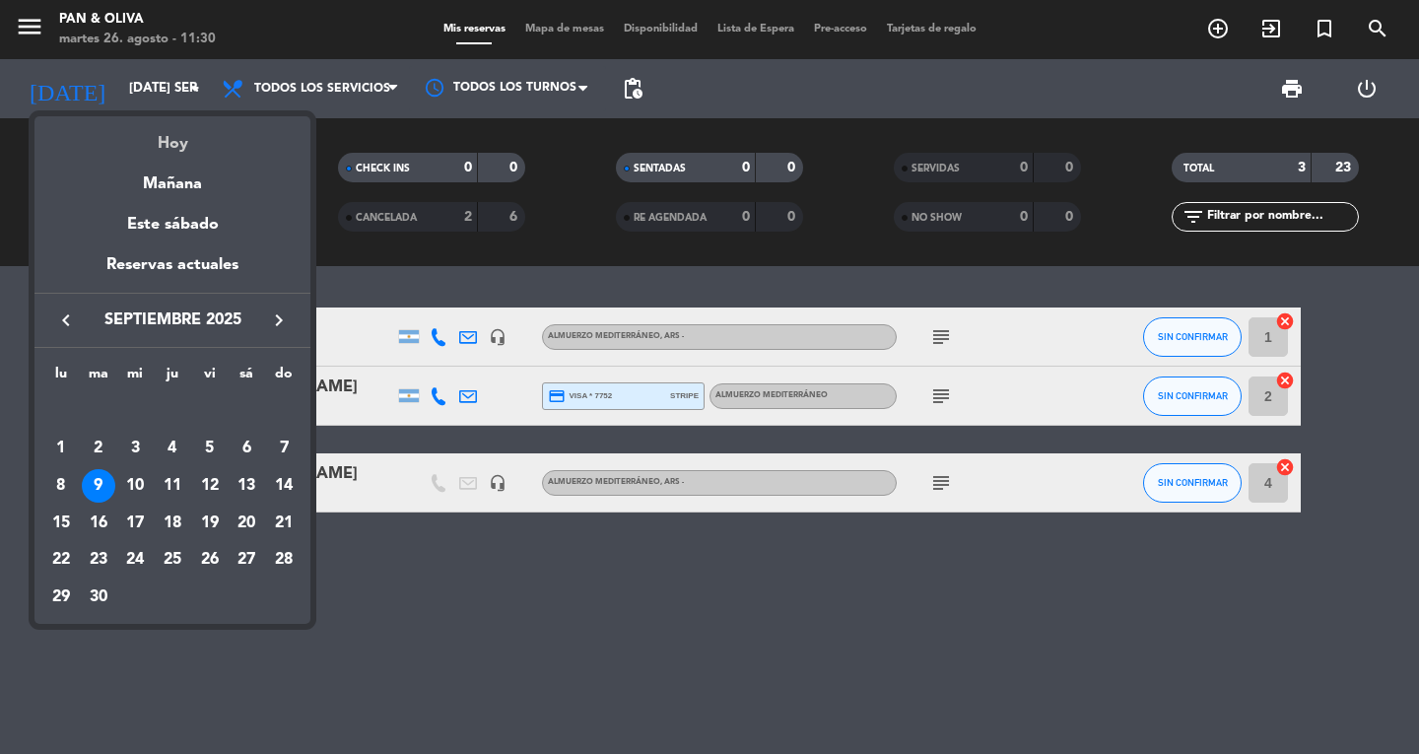
click at [164, 142] on div "Hoy" at bounding box center [172, 136] width 276 height 40
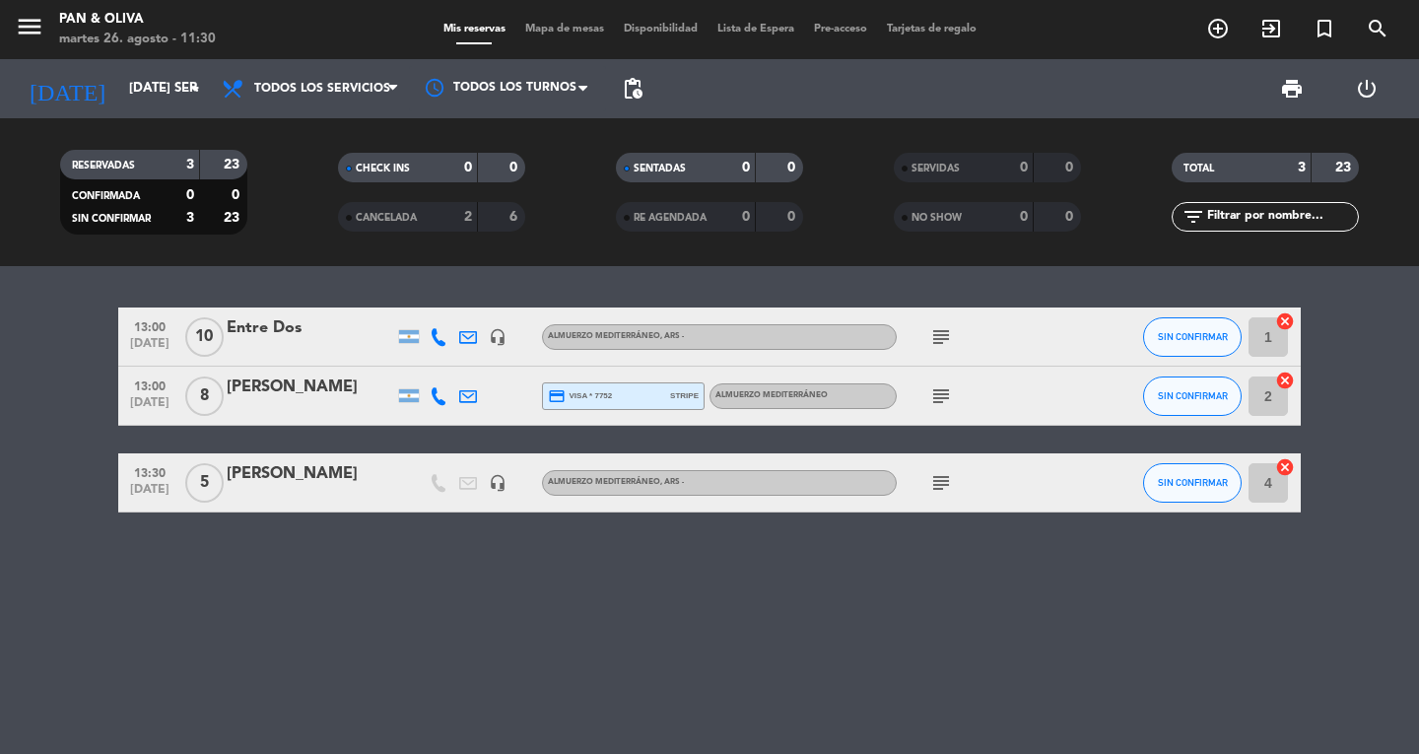
type input "[DATE] ago."
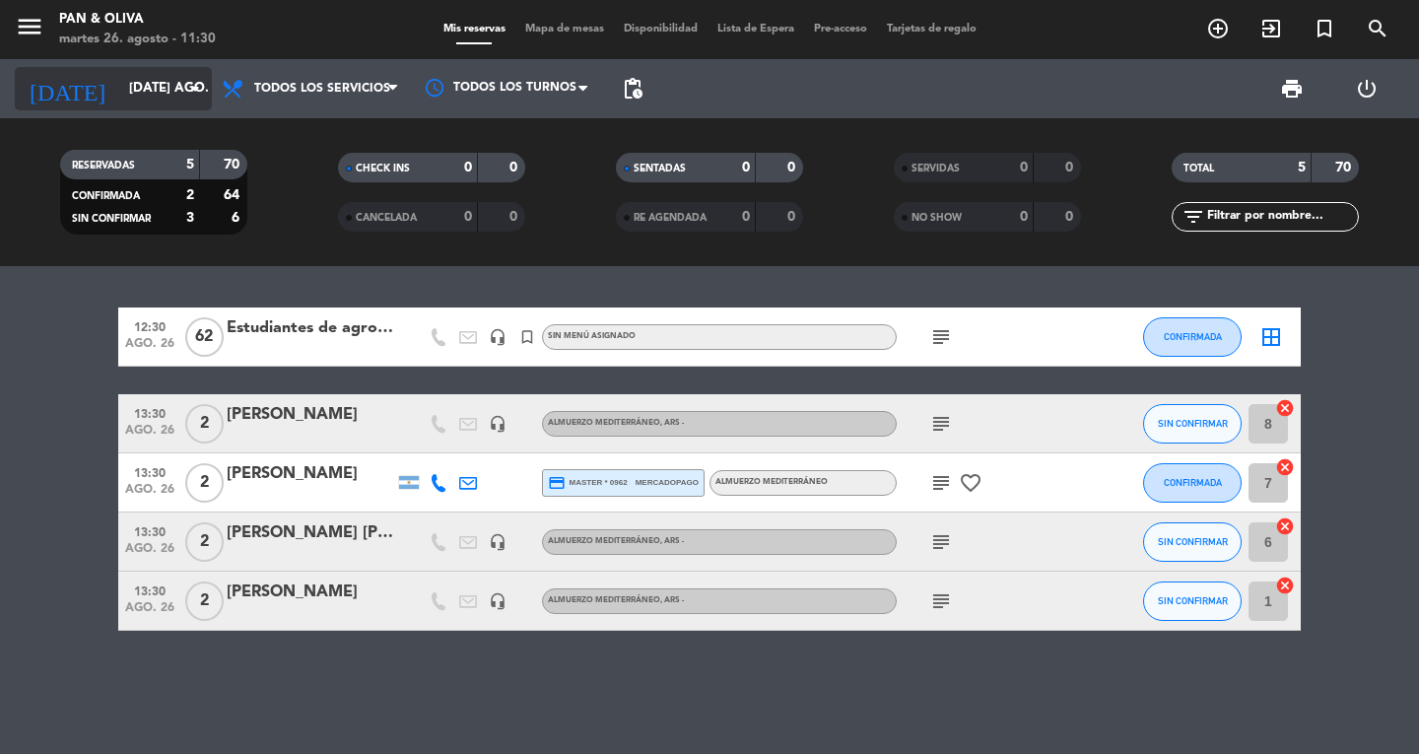
click at [119, 100] on input "[DATE] ago." at bounding box center [205, 88] width 173 height 35
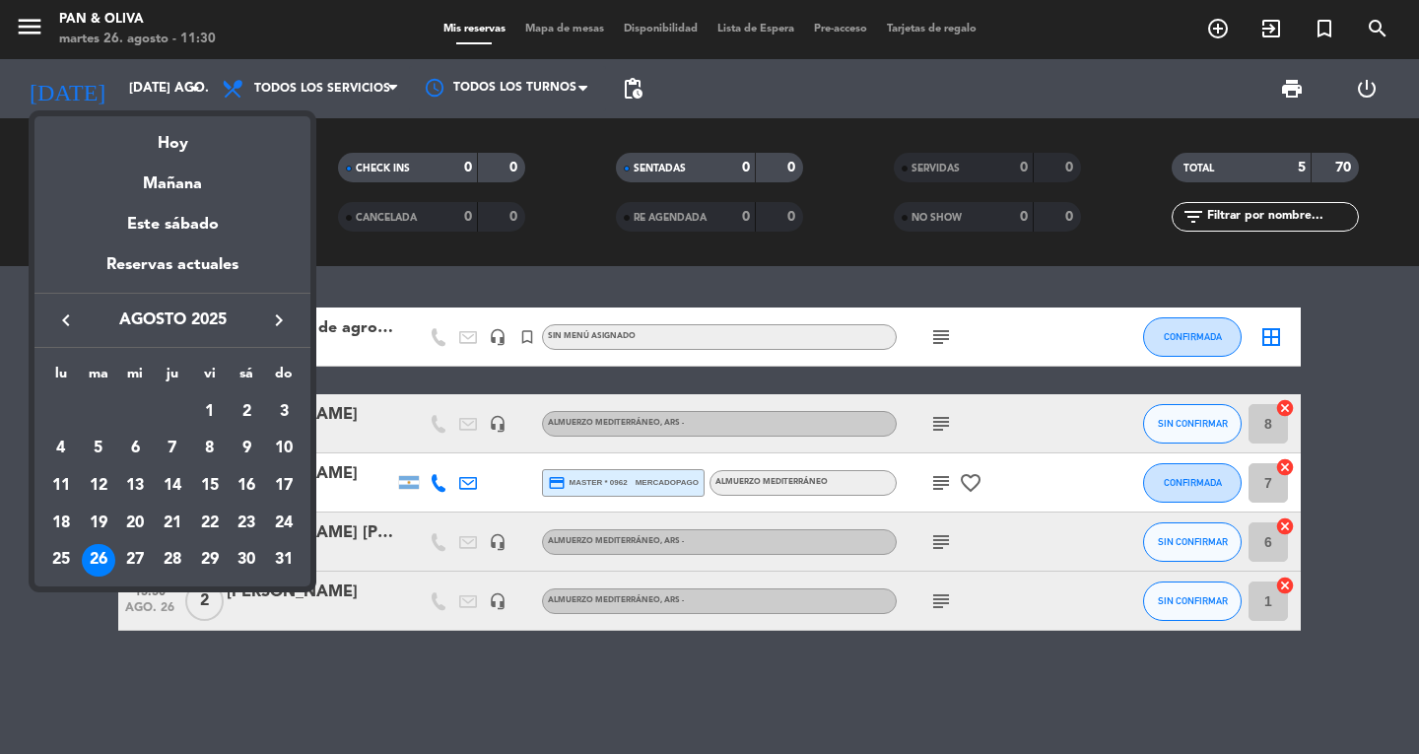
click at [97, 557] on div "26" at bounding box center [98, 560] width 33 height 33
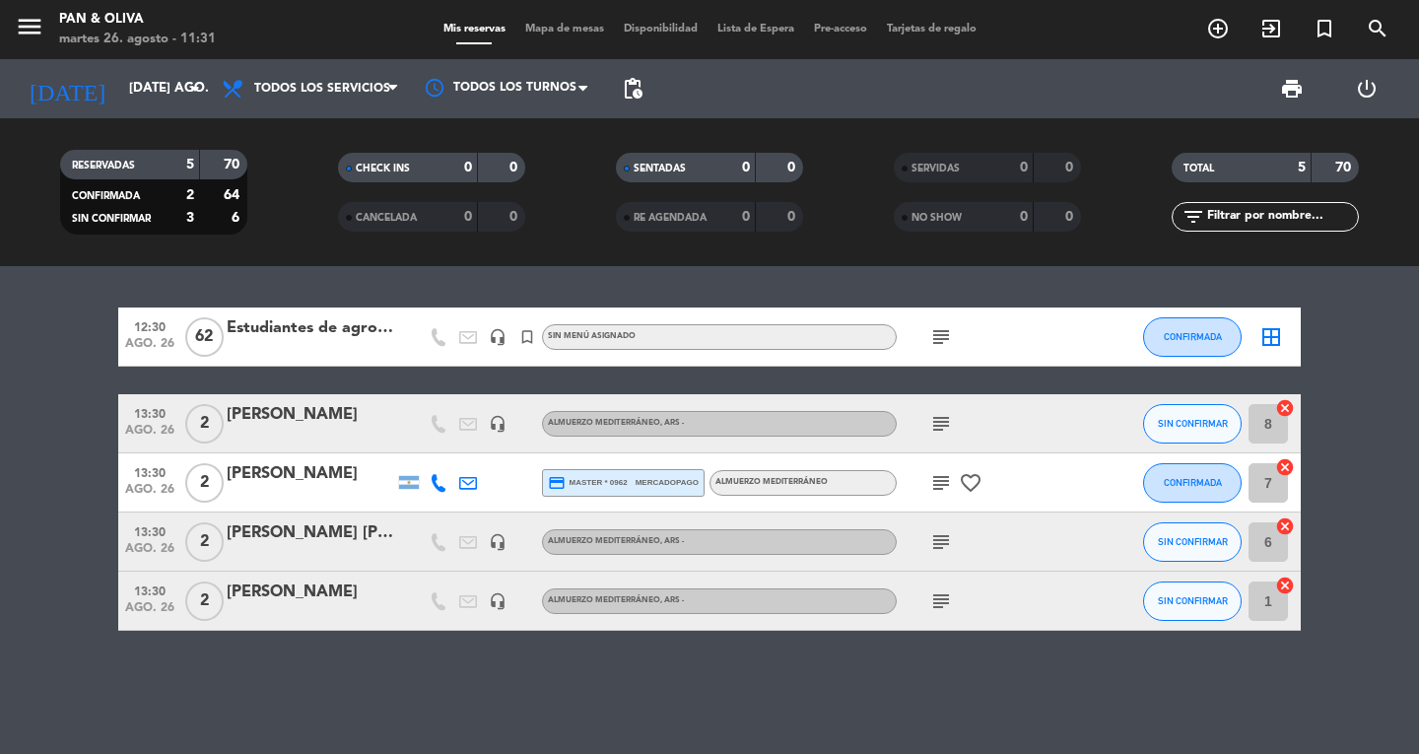
click at [326, 340] on div "Estudiantes de agronomía" at bounding box center [310, 328] width 167 height 26
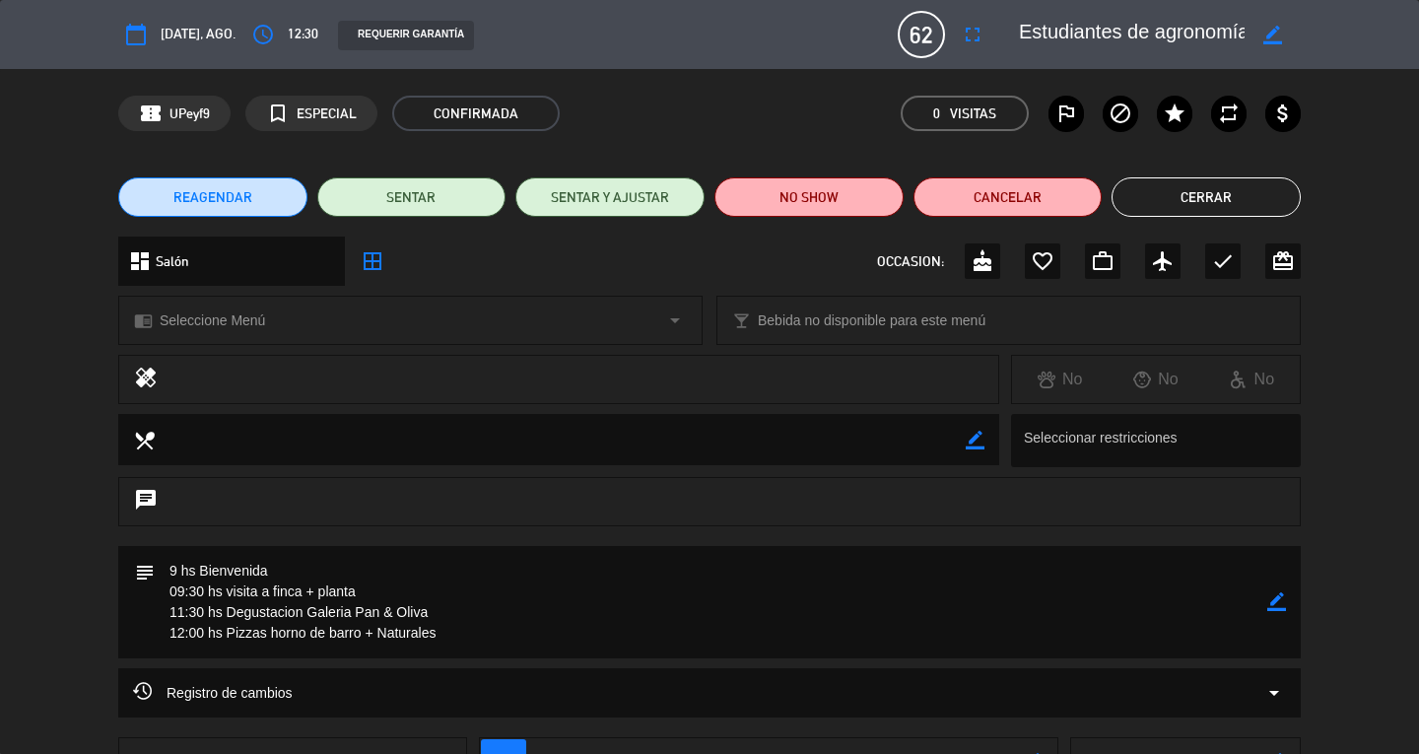
click at [1230, 188] on button "Cerrar" at bounding box center [1205, 196] width 189 height 39
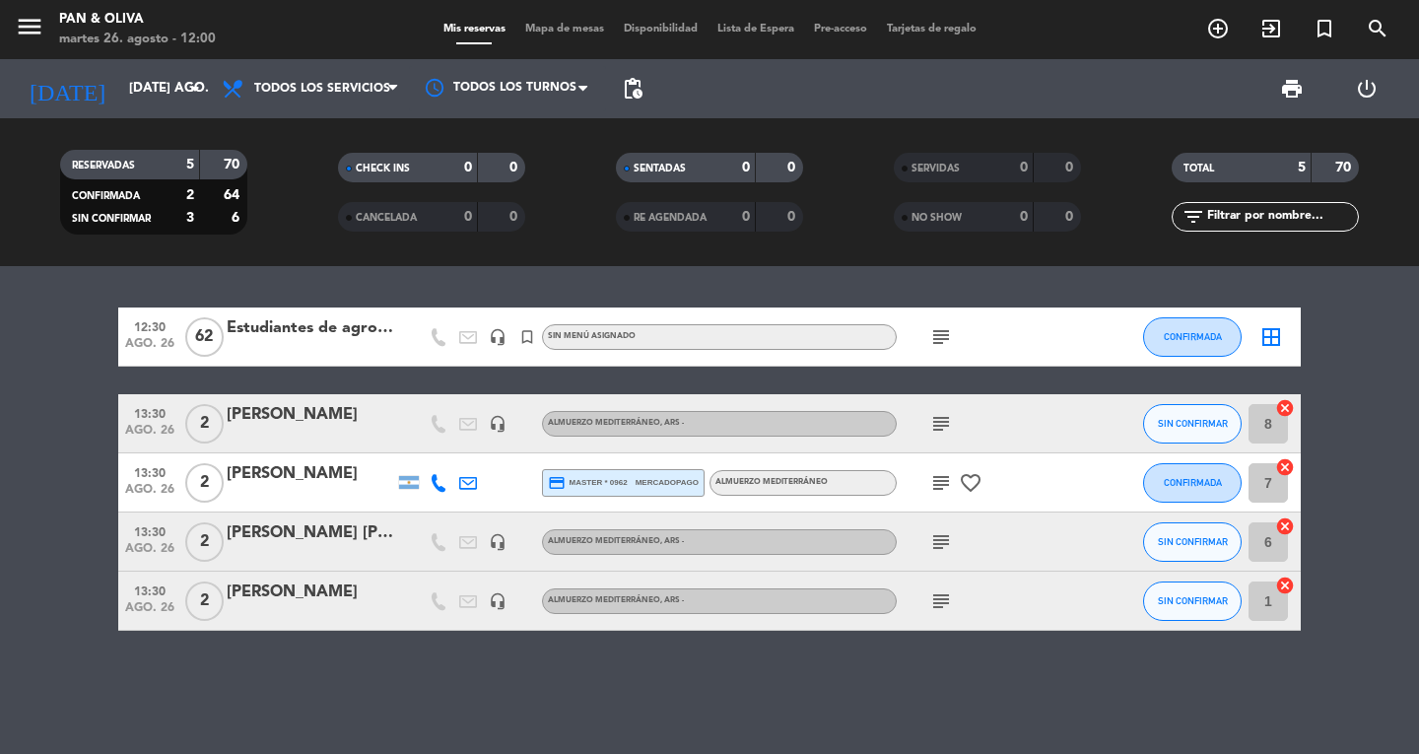
click at [195, 63] on div "[DATE] [DATE] ago. arrow_drop_down" at bounding box center [113, 88] width 197 height 59
click at [185, 96] on icon "arrow_drop_down" at bounding box center [195, 89] width 24 height 24
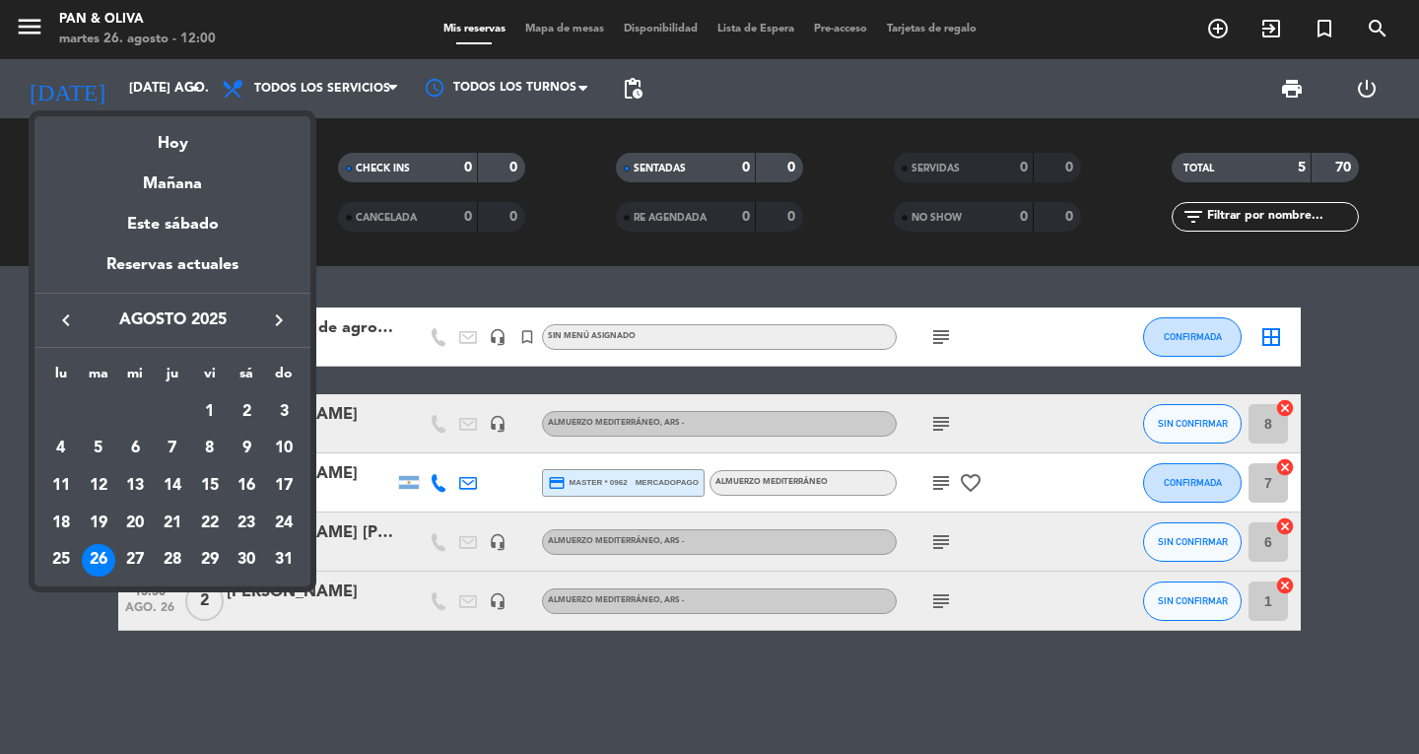
click at [271, 316] on icon "keyboard_arrow_right" at bounding box center [279, 320] width 24 height 24
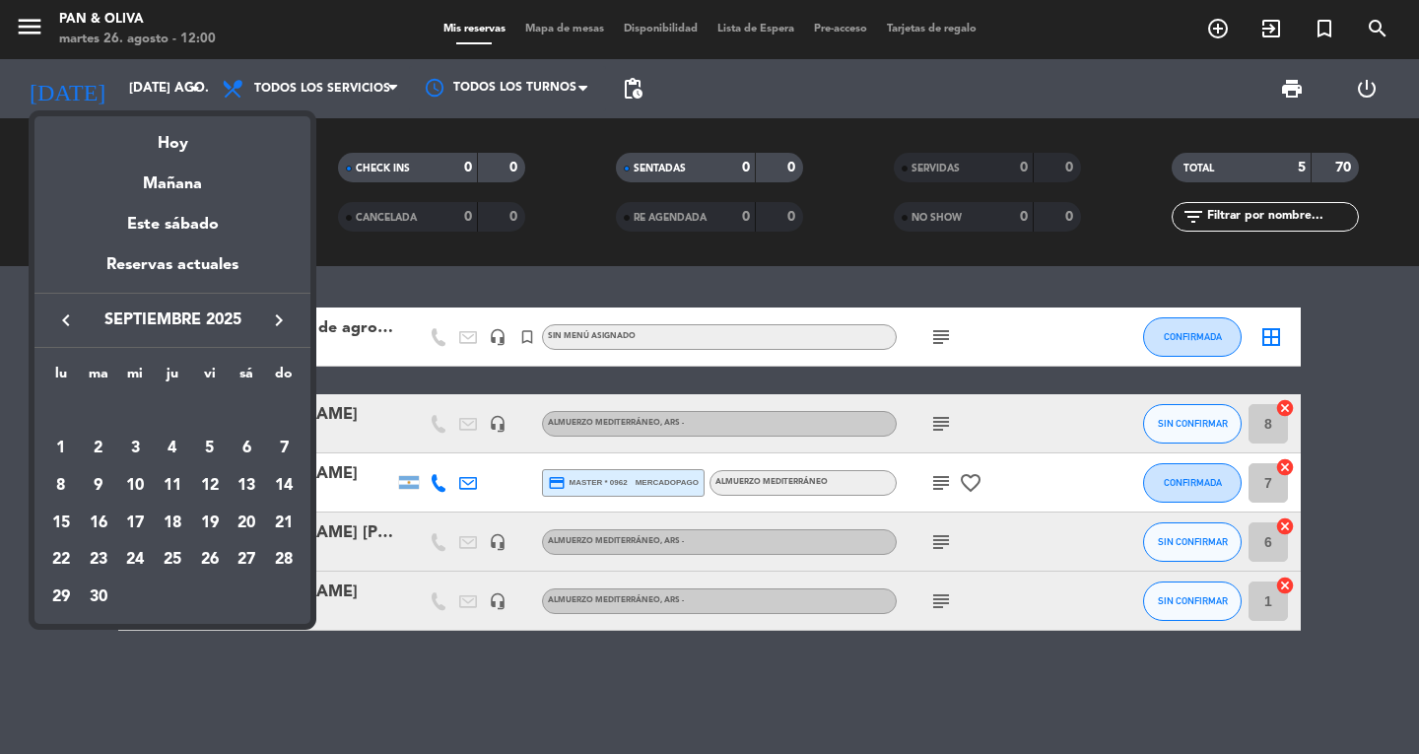
click at [62, 323] on icon "keyboard_arrow_left" at bounding box center [66, 320] width 24 height 24
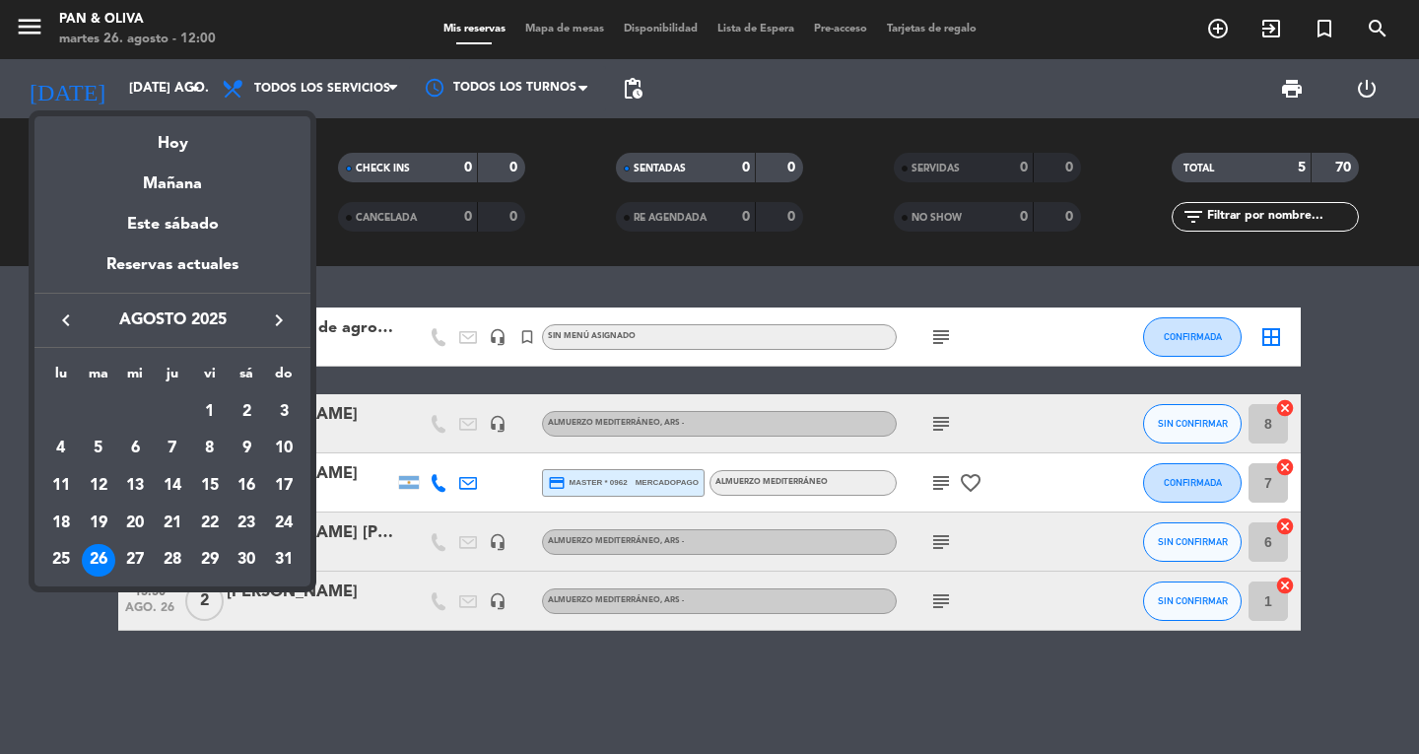
click at [282, 322] on icon "keyboard_arrow_right" at bounding box center [279, 320] width 24 height 24
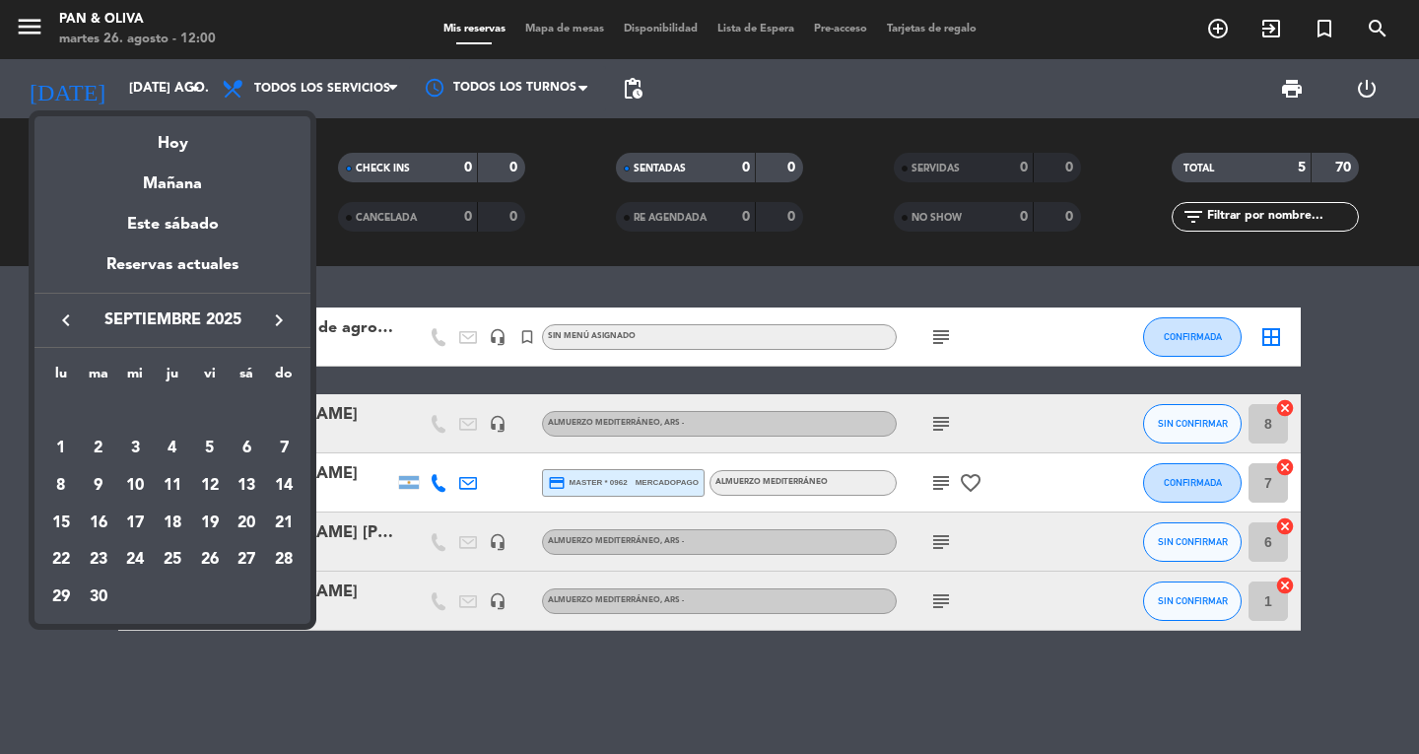
click at [63, 330] on icon "keyboard_arrow_left" at bounding box center [66, 320] width 24 height 24
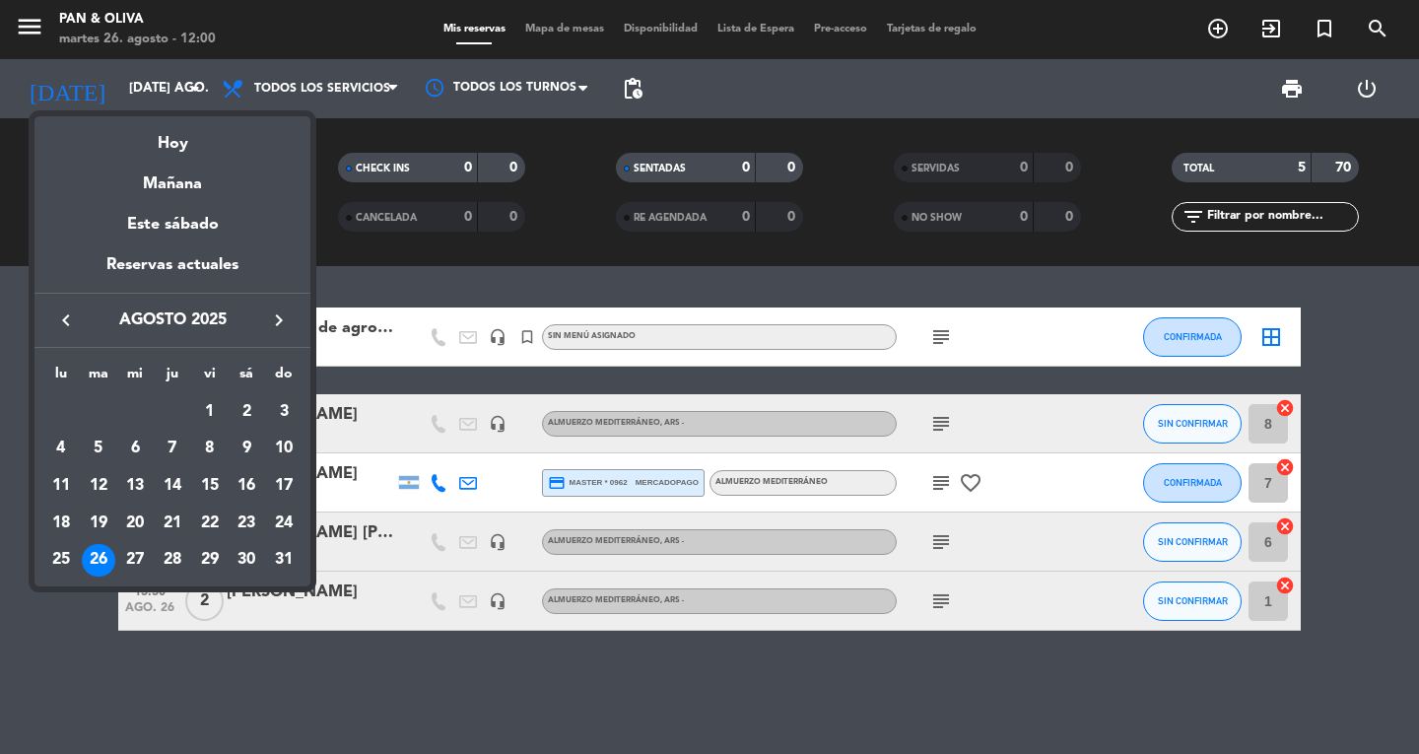
click at [280, 311] on icon "keyboard_arrow_right" at bounding box center [279, 320] width 24 height 24
